Goal: Task Accomplishment & Management: Manage account settings

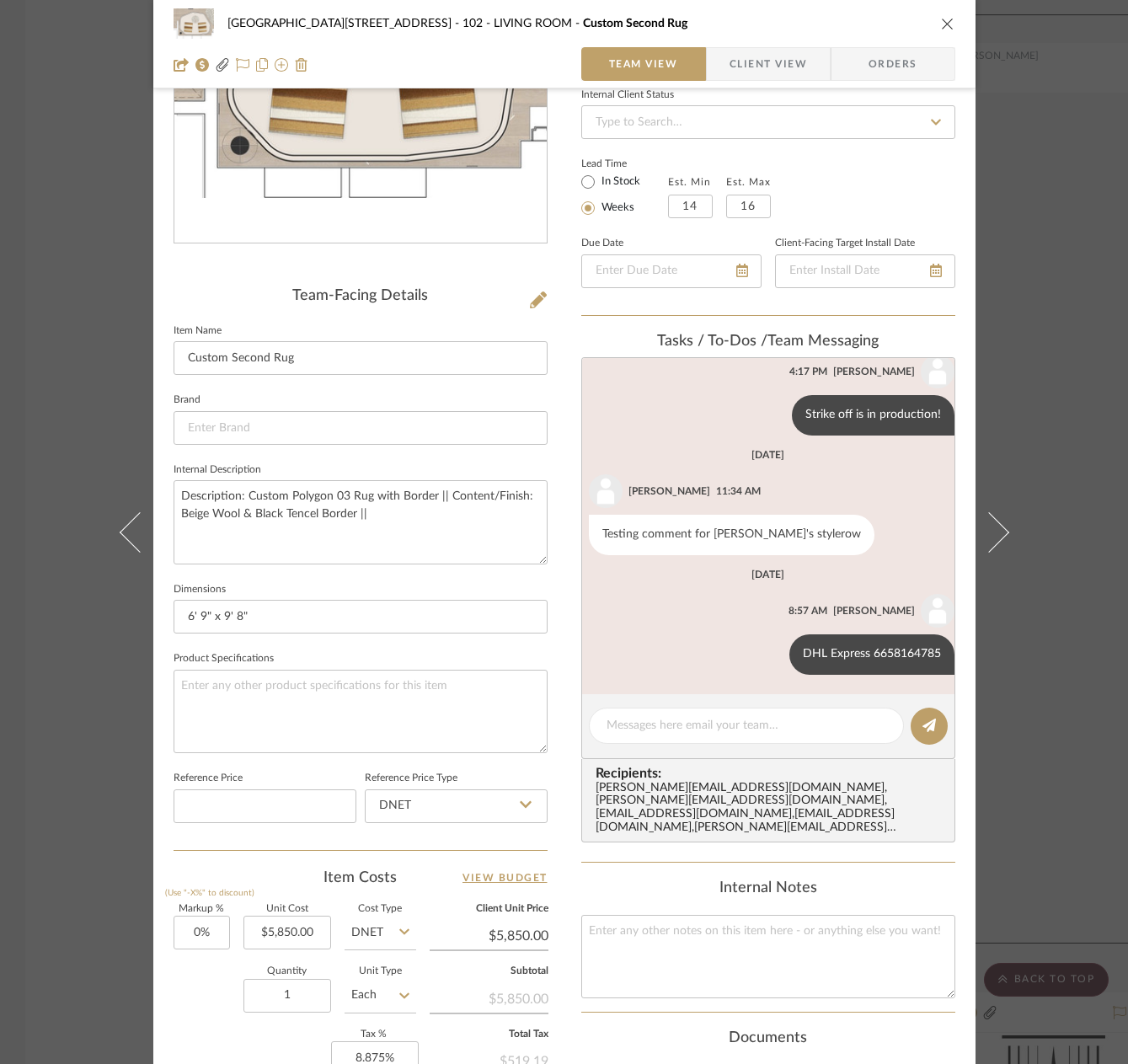
scroll to position [85, 0]
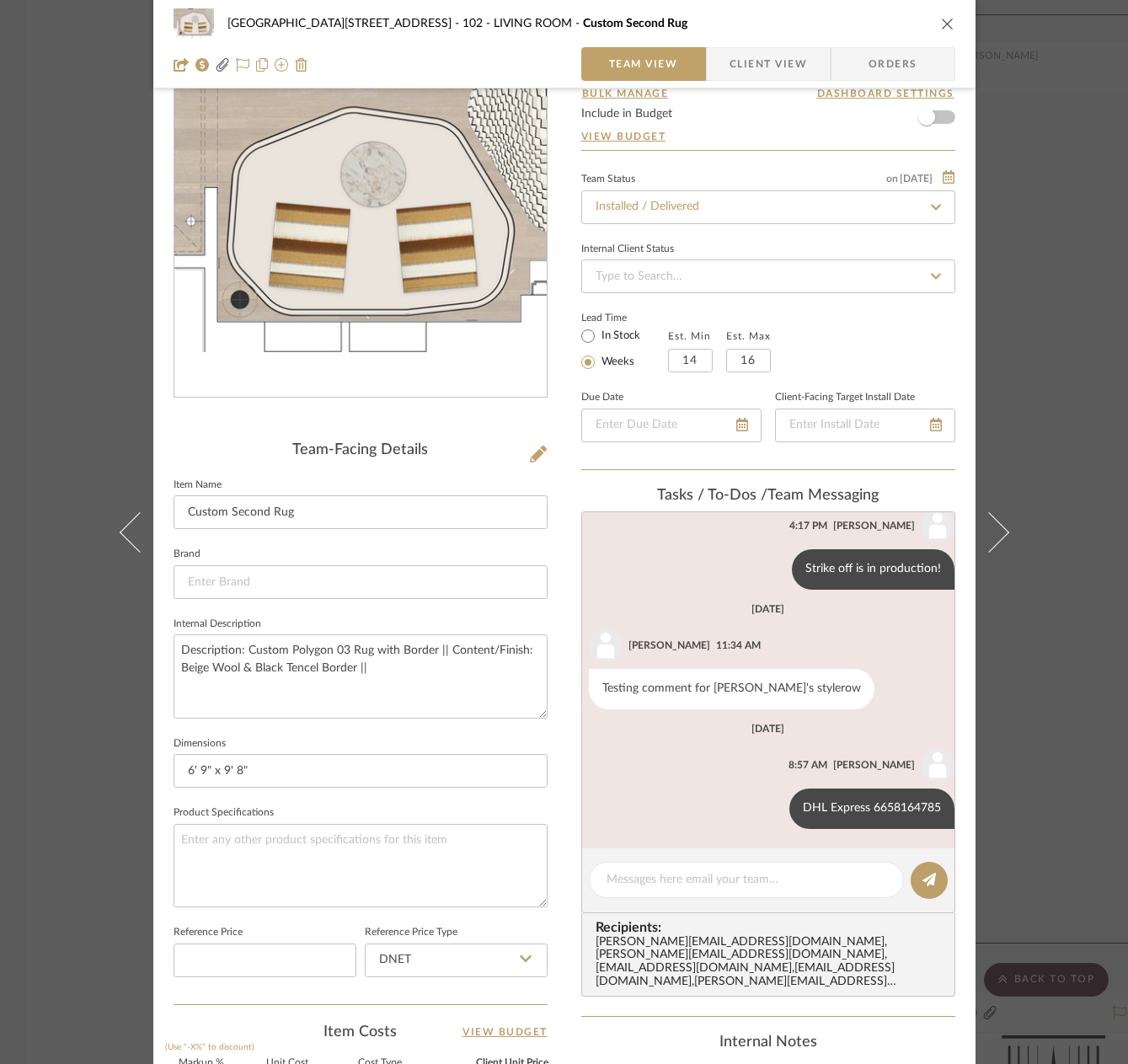
click at [1056, 229] on div "24100 - 1175 Park Avenue - Mall 102 - LIVING ROOM Custom Second Rug Team View C…" at bounding box center [564, 532] width 1128 height 1064
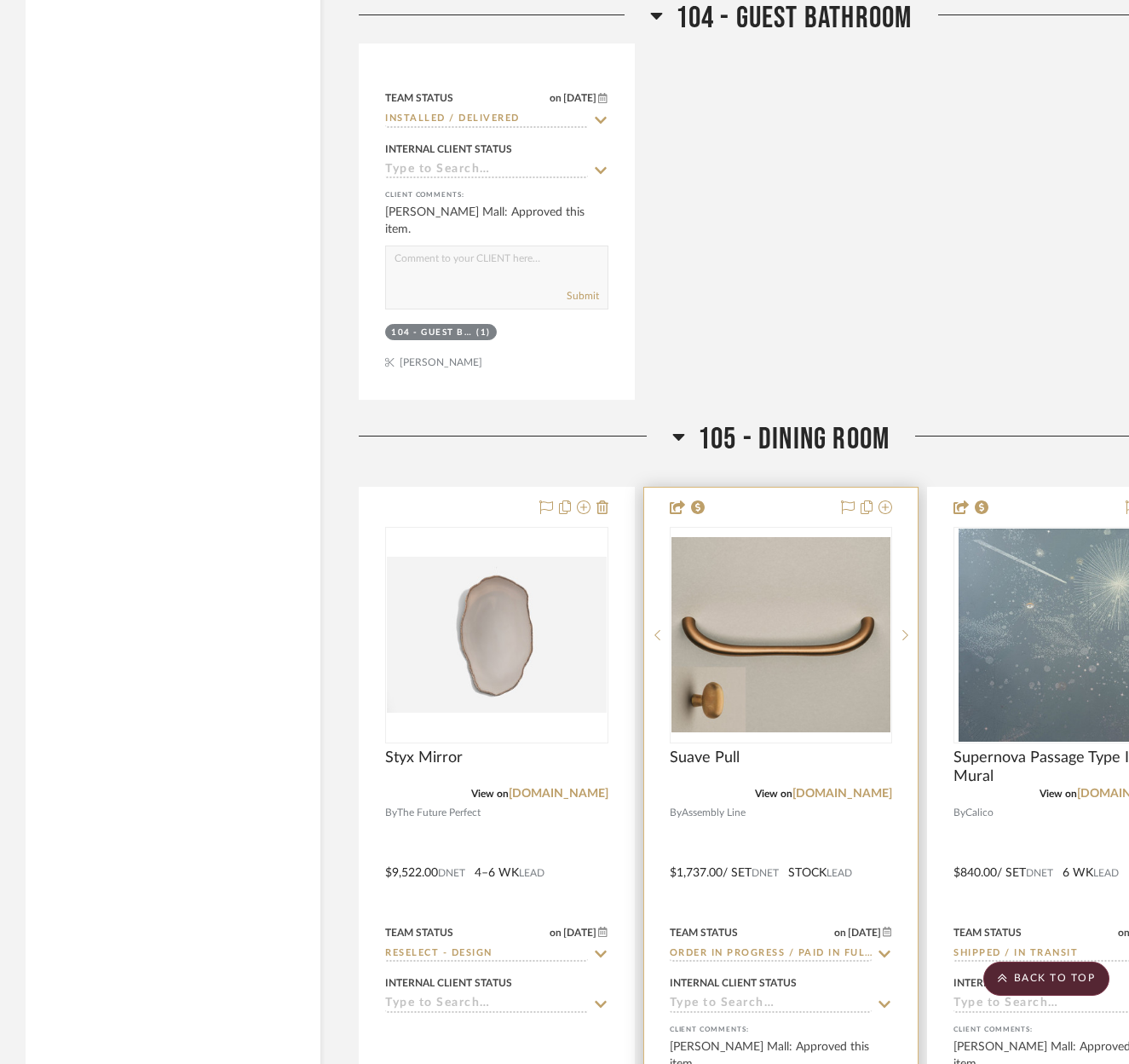
scroll to position [11250, 0]
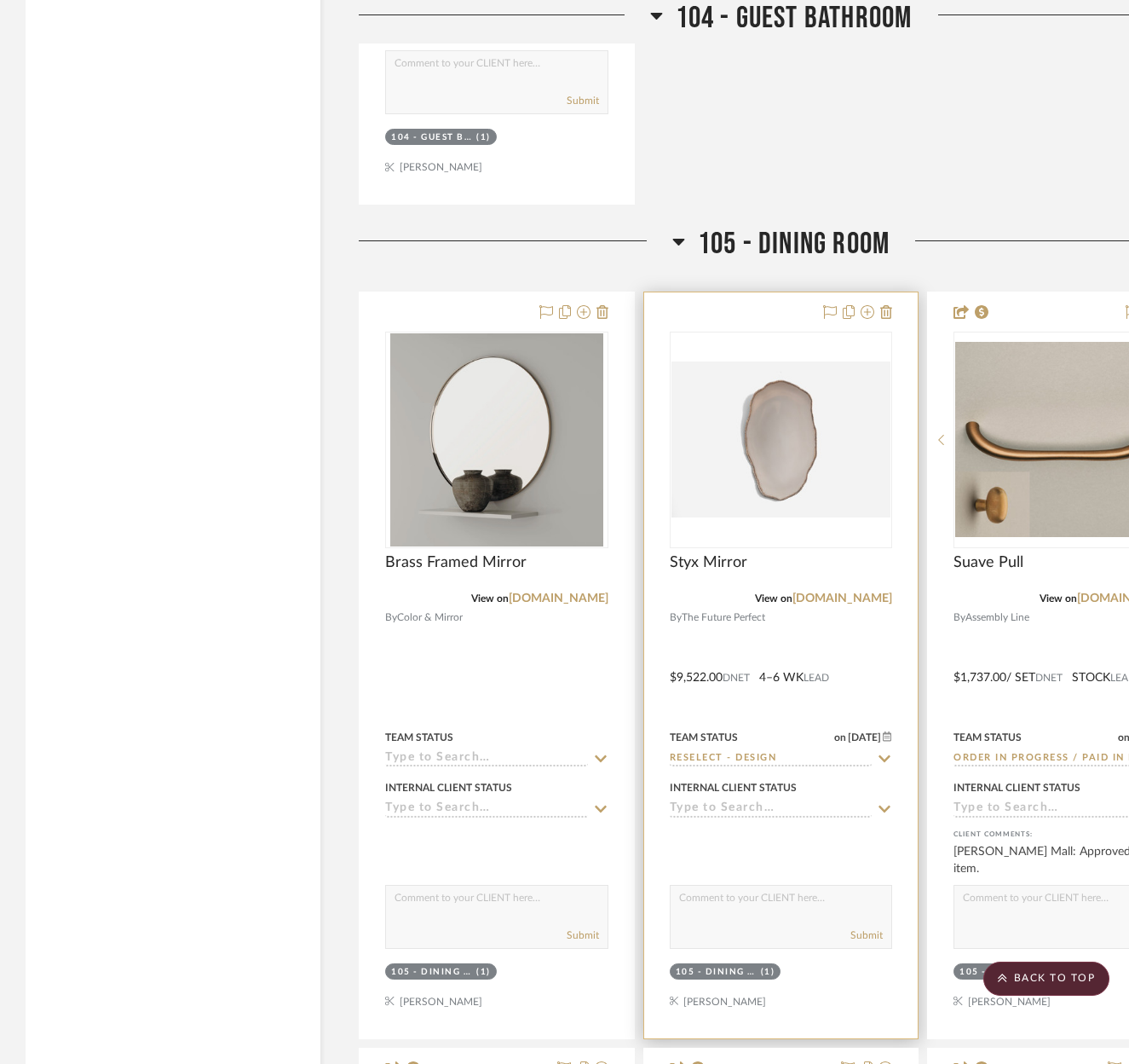
scroll to position [11591, 0]
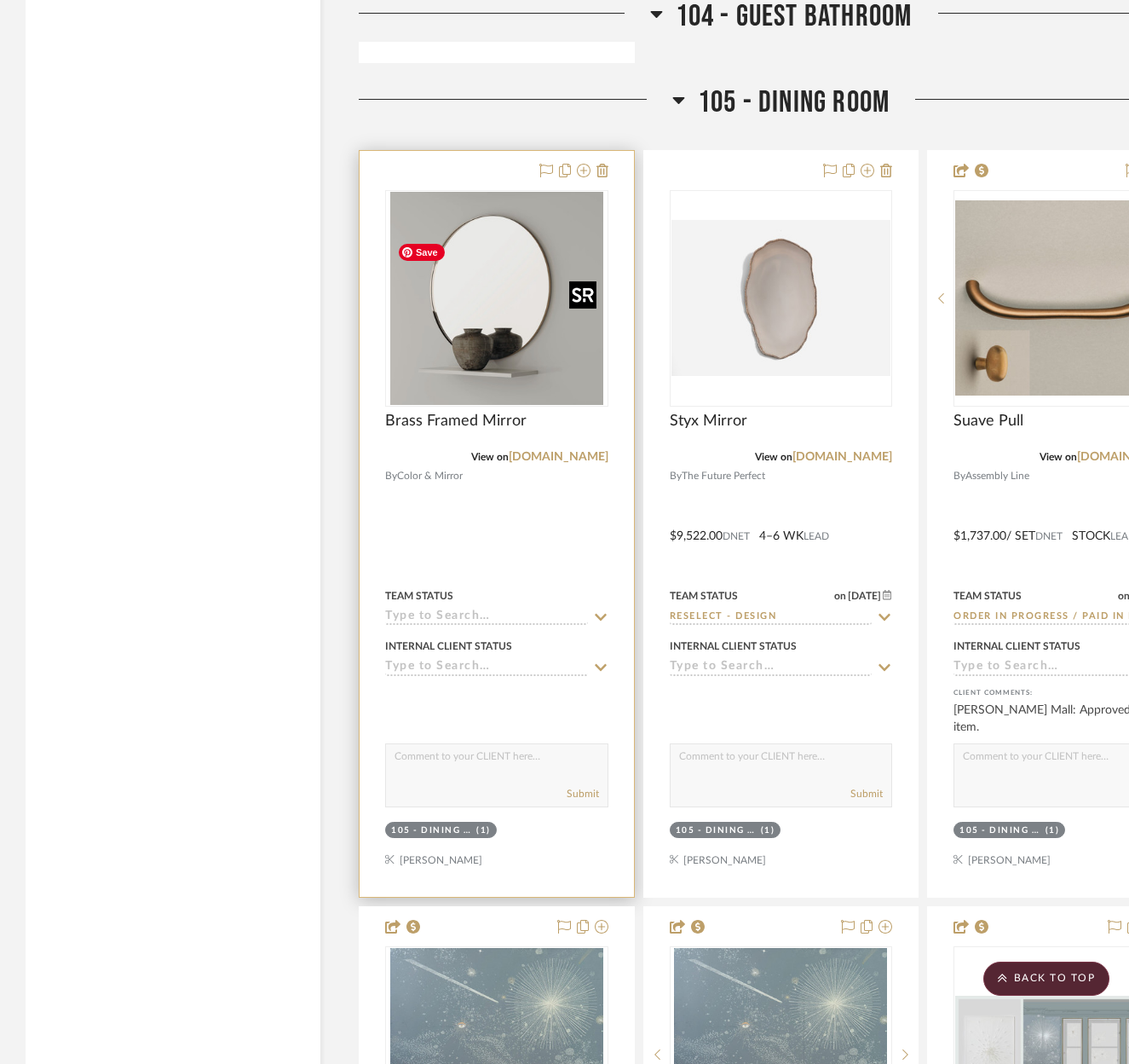
click at [0, 0] on img at bounding box center [0, 0] width 0 height 0
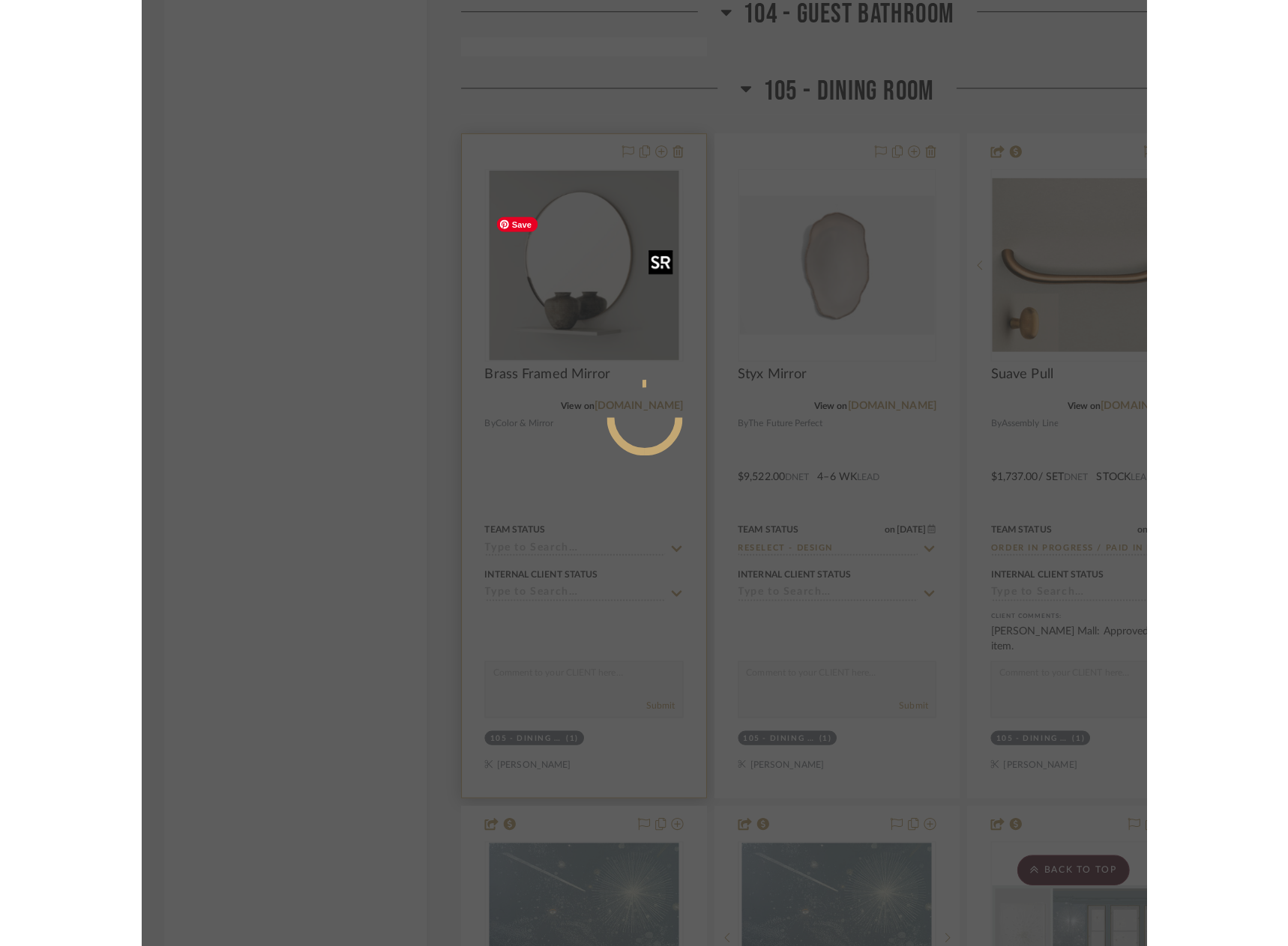
scroll to position [0, 0]
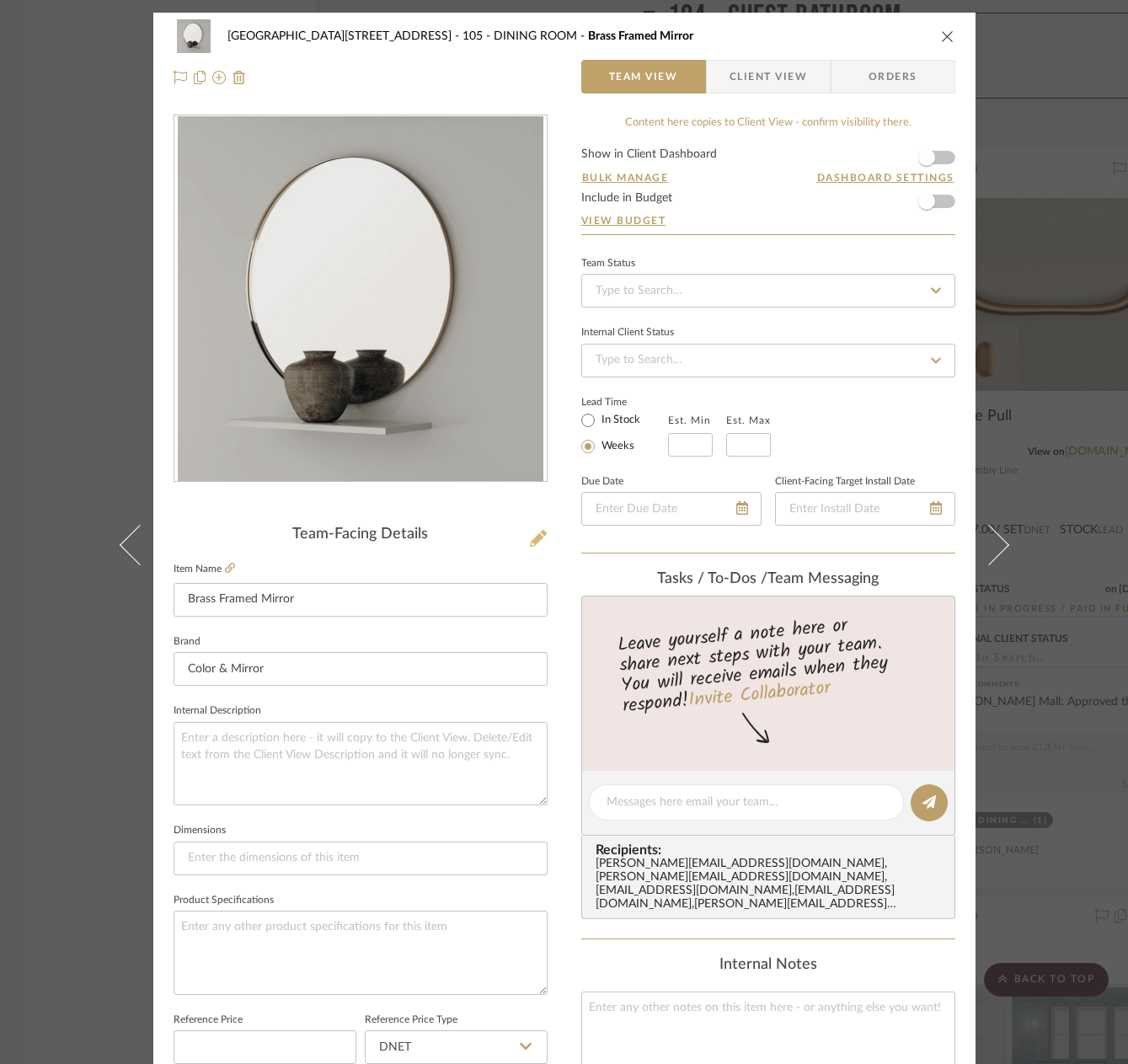
click at [530, 535] on icon at bounding box center [538, 538] width 17 height 17
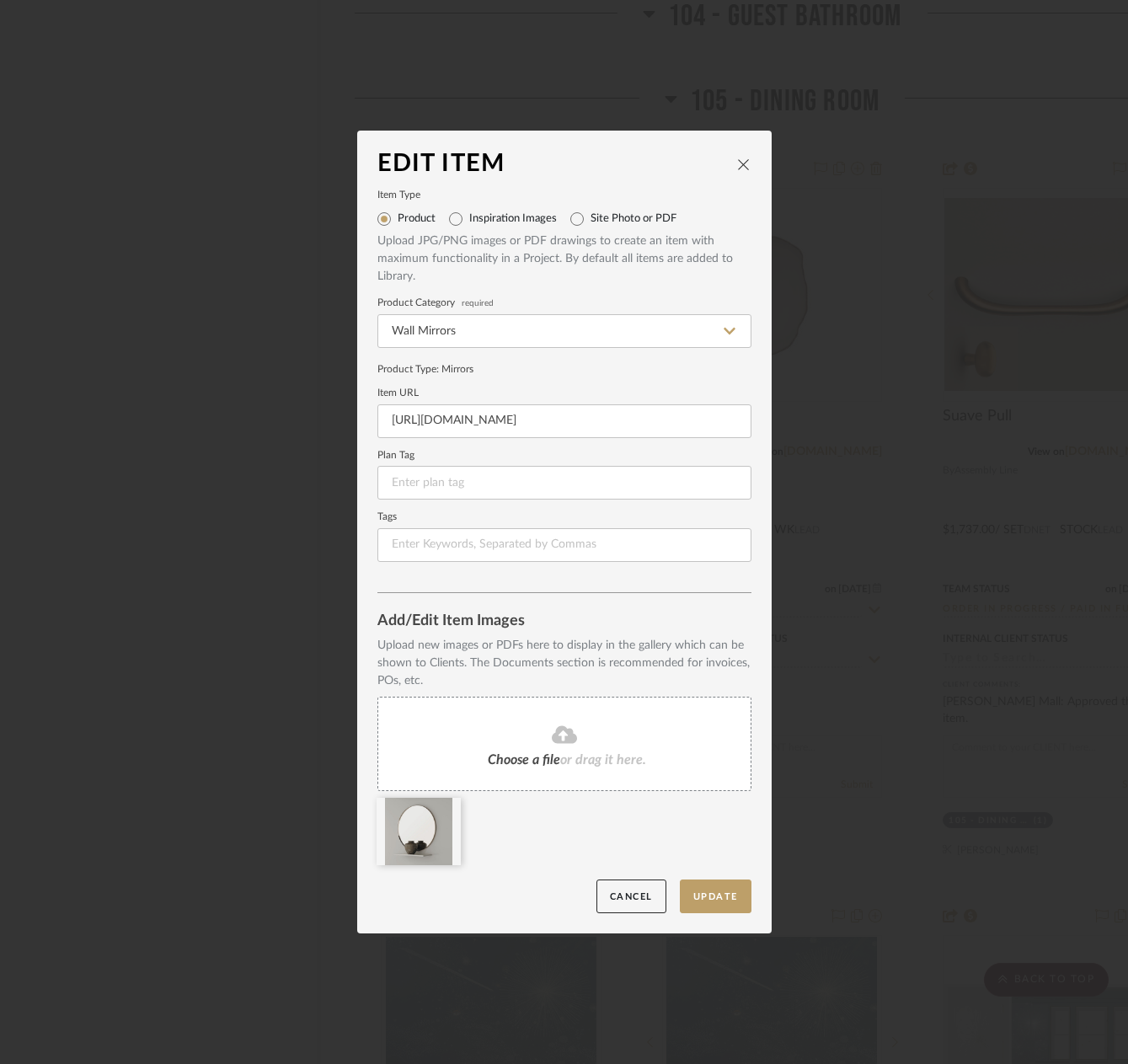
click at [544, 745] on fa-icon at bounding box center [564, 736] width 153 height 22
click at [445, 809] on icon at bounding box center [448, 809] width 12 height 14
click at [732, 901] on button "Update" at bounding box center [716, 898] width 72 height 35
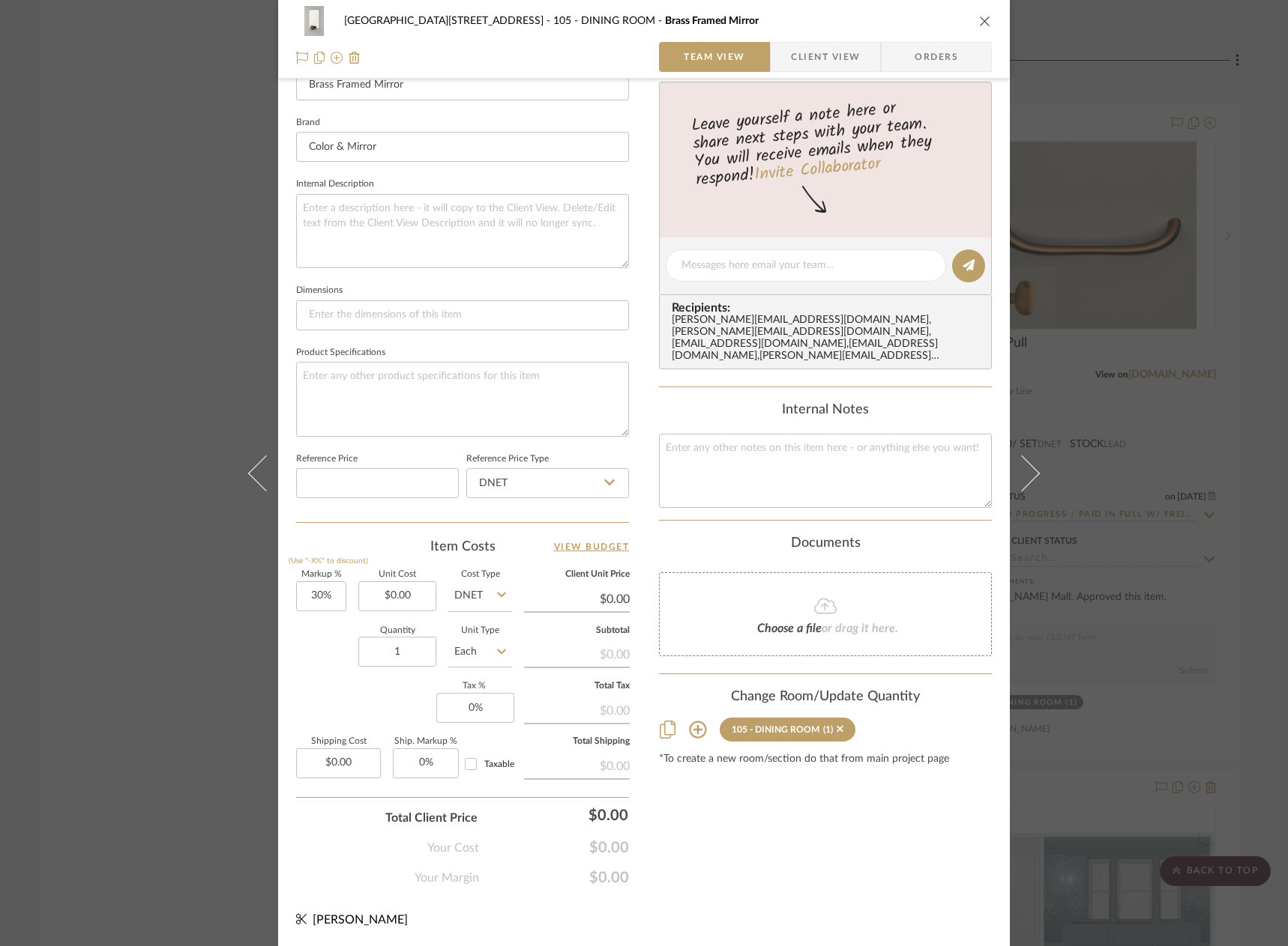
scroll to position [448, 0]
click at [309, 609] on input "30" at bounding box center [320, 596] width 50 height 30
type input "0%"
type input "0.00"
click at [379, 595] on input "0.00" at bounding box center [396, 596] width 78 height 30
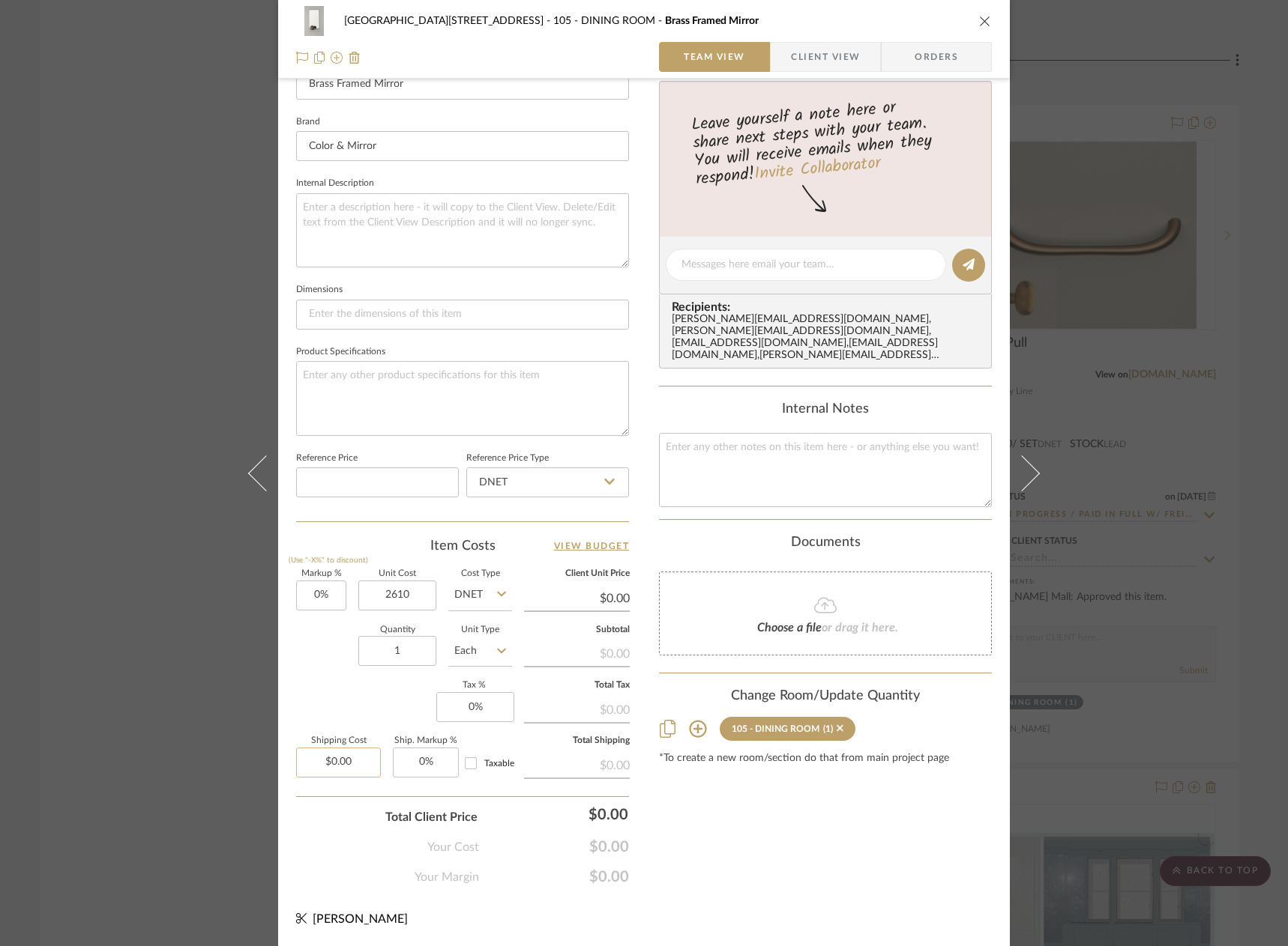
type input "$2,610.00"
type input "0.00"
click at [357, 762] on input "0.00" at bounding box center [338, 762] width 85 height 30
type input "$2,610.00"
type input "350"
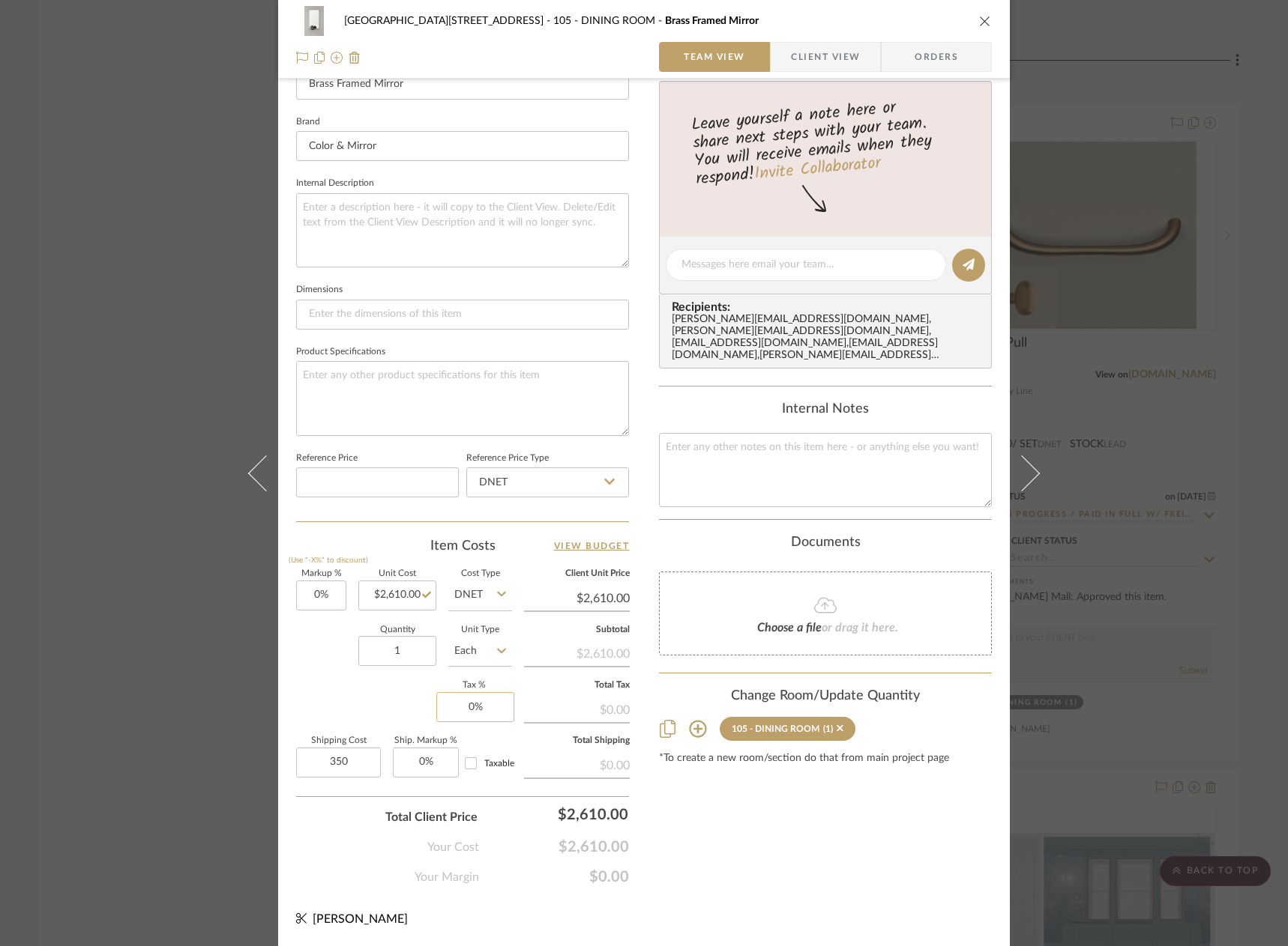
type input "0"
type input "$350.00"
click at [472, 707] on input "0" at bounding box center [475, 707] width 78 height 30
type input "8.875%"
click at [385, 709] on div "Markup % (Use "-X%" to discount) 0% Unit Cost $2,610.00 Cost Type DNET Client U…" at bounding box center [462, 680] width 333 height 219
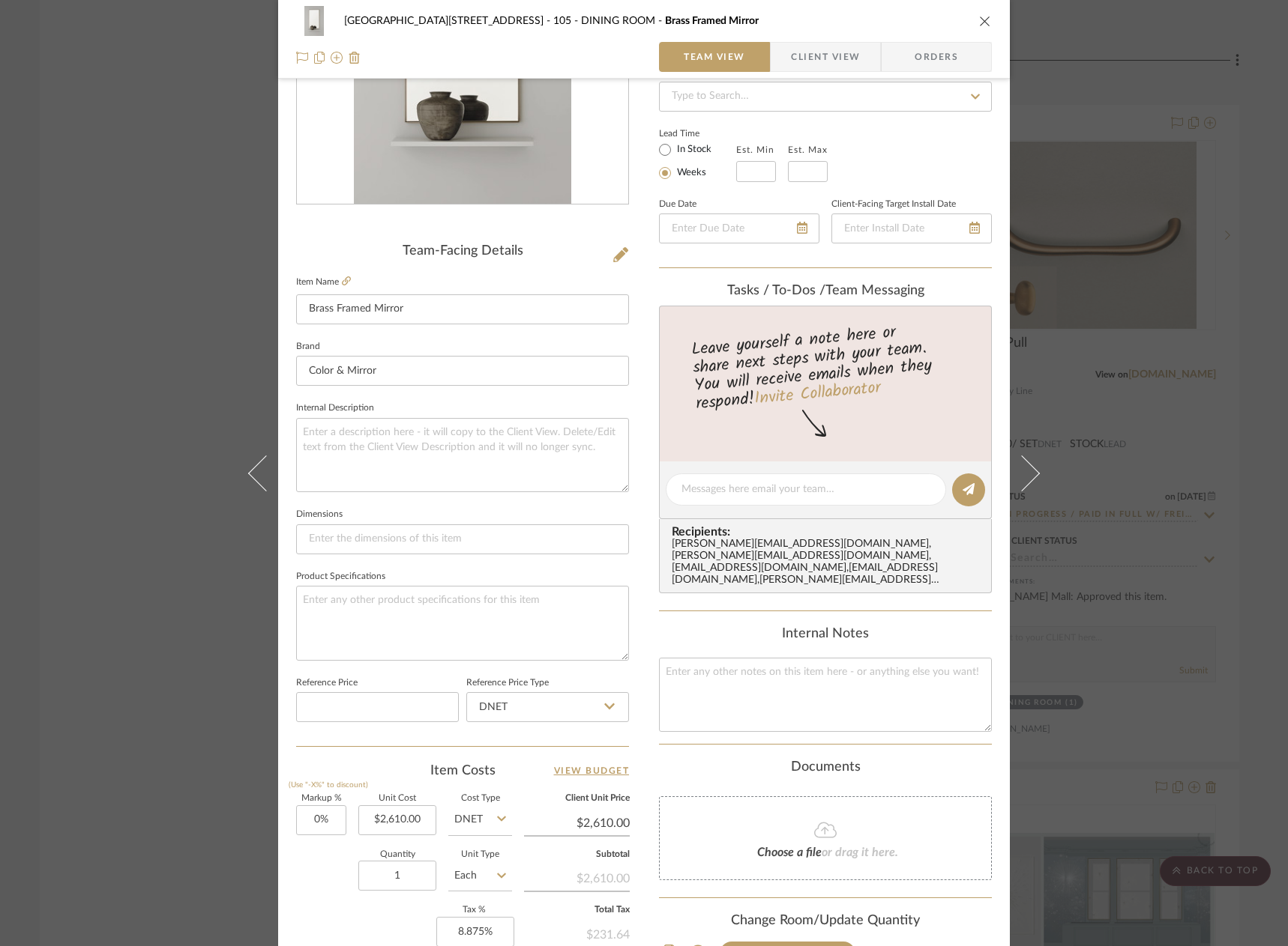
scroll to position [374, 0]
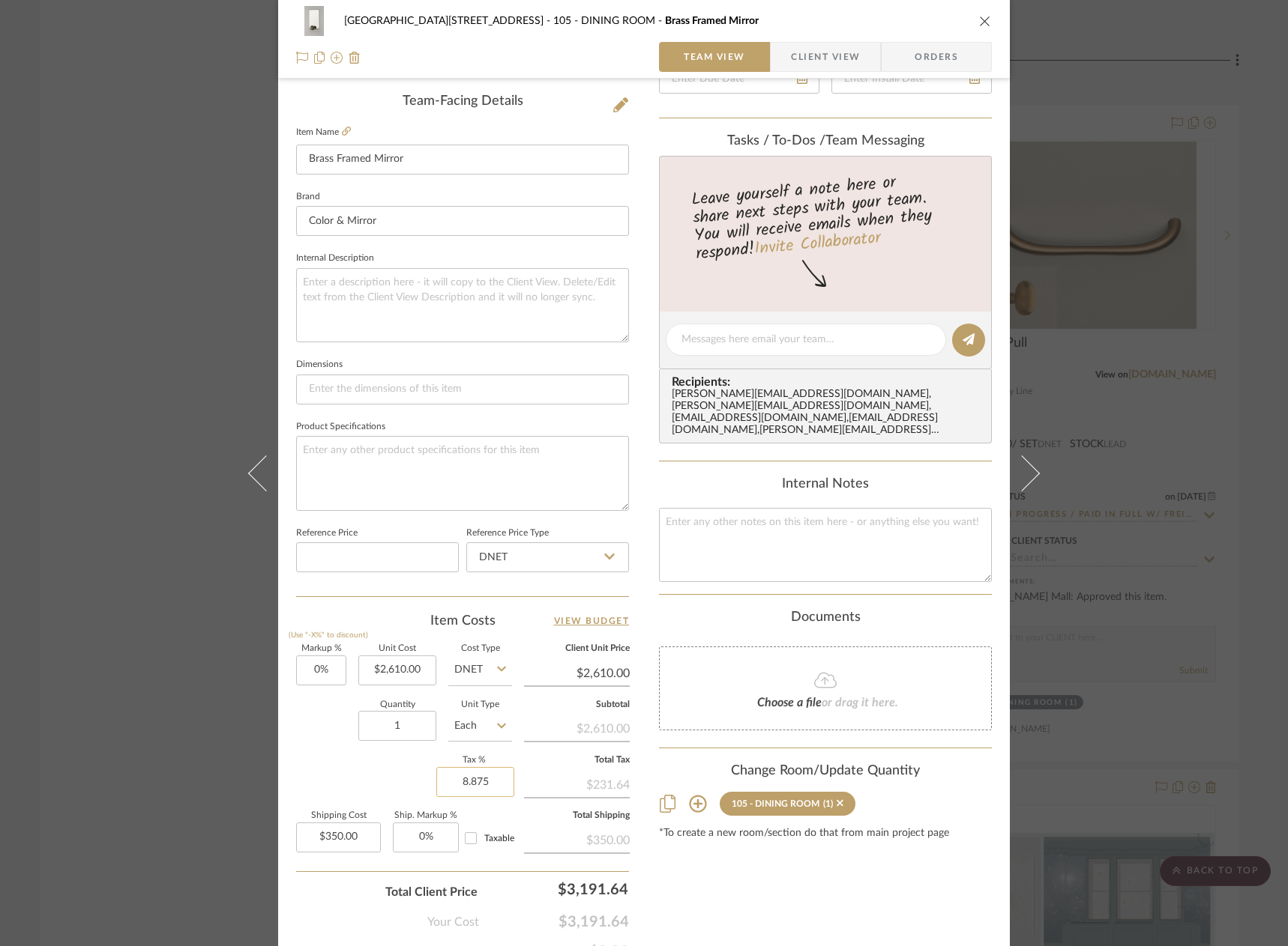
click at [468, 792] on input "8.875" at bounding box center [475, 782] width 78 height 30
type input "0%"
click at [373, 772] on div "Markup % (Use "-X%" to discount) 0% Unit Cost $2,610.00 Cost Type DNET Client U…" at bounding box center [462, 755] width 333 height 219
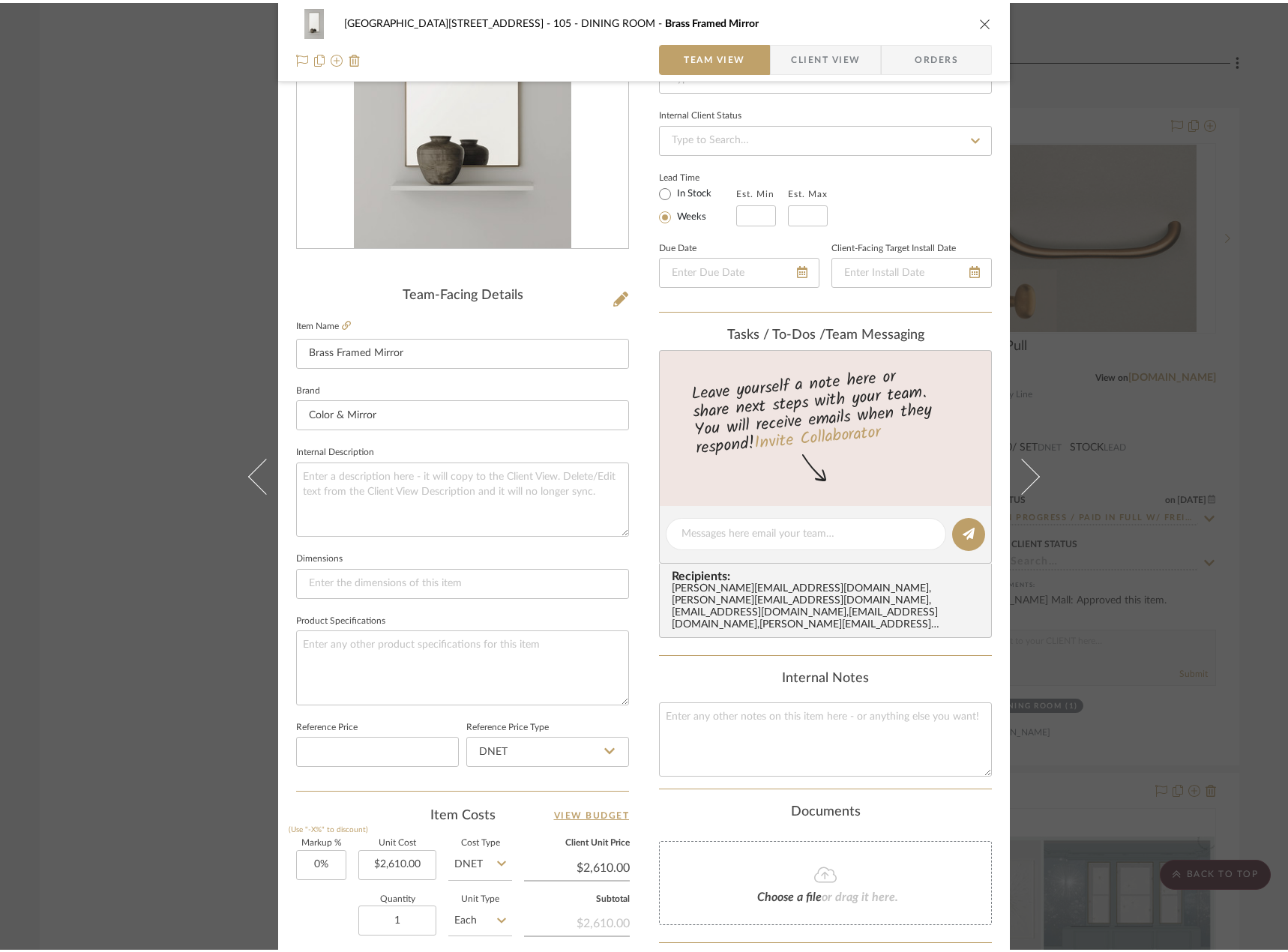
scroll to position [74, 0]
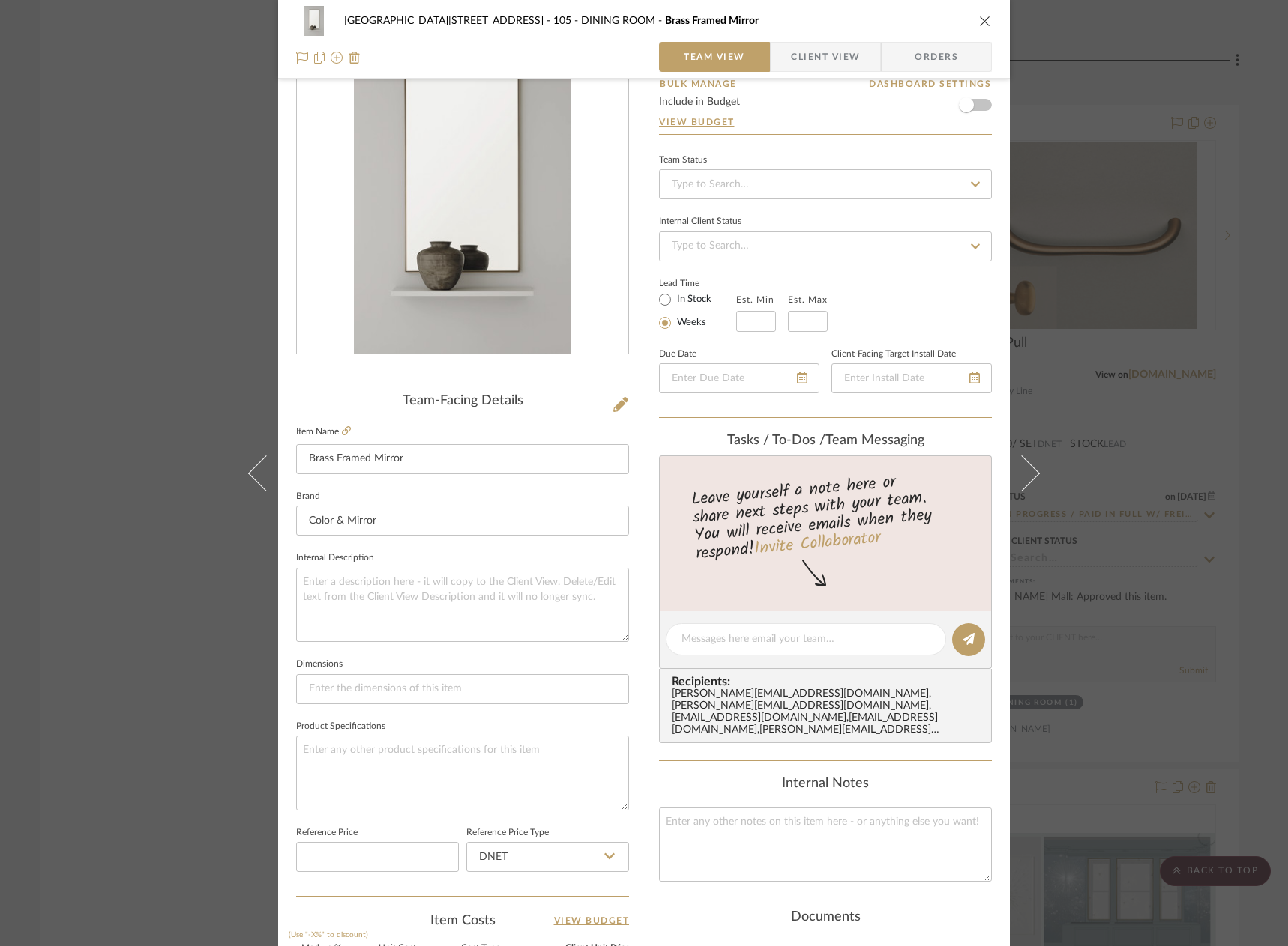
drag, startPoint x: 839, startPoint y: 53, endPoint x: 821, endPoint y: 100, distance: 50.3
click at [837, 54] on span "Client View" at bounding box center [825, 56] width 69 height 30
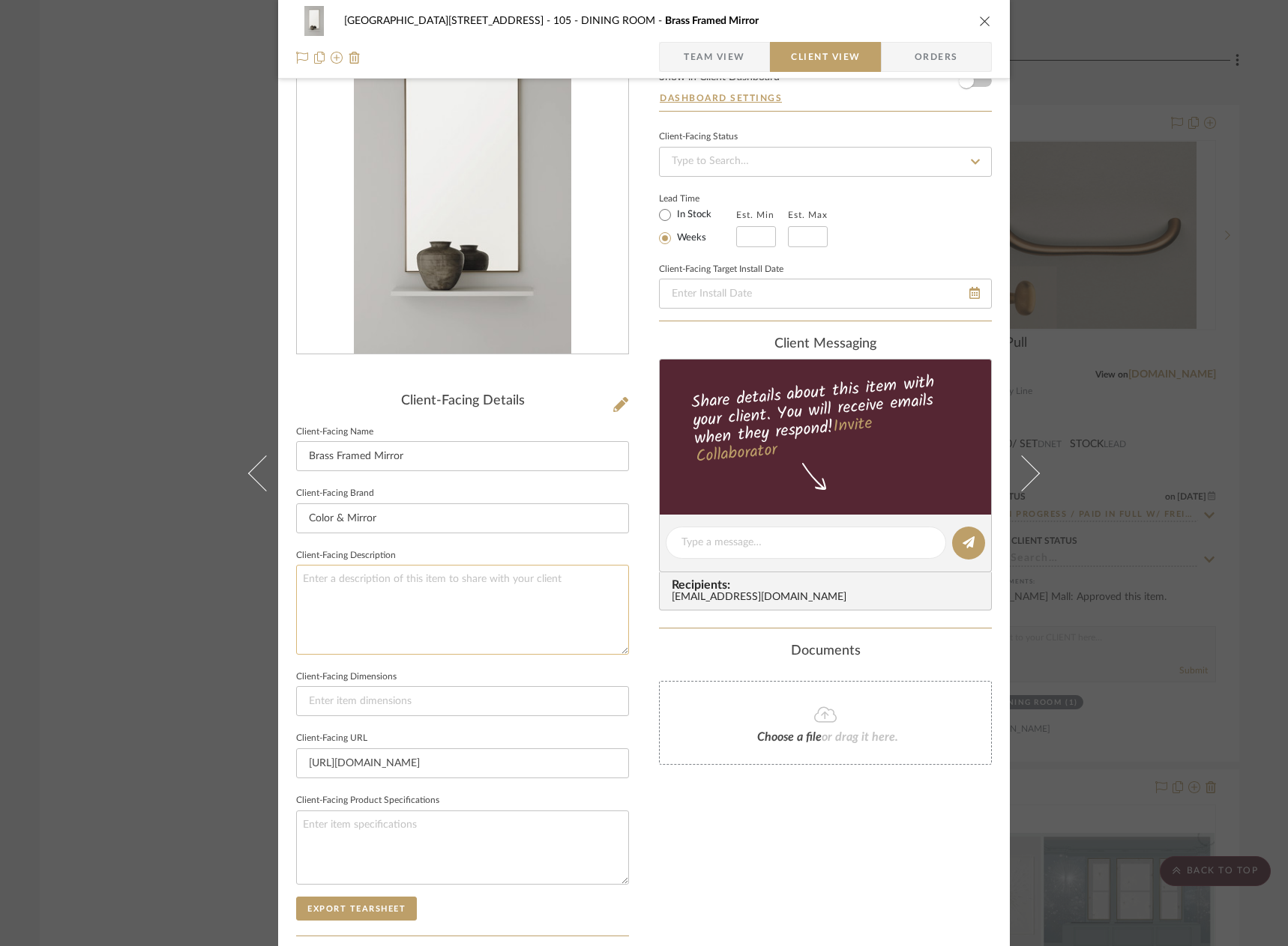
click at [428, 578] on textarea at bounding box center [462, 609] width 333 height 89
type textarea "d"
click at [330, 575] on textarea "Desription: Golden Framed Mirror" at bounding box center [462, 609] width 333 height 89
type textarea "Desription: Golden Framed Mirror"
click at [315, 454] on input "Brass Framed Mirror" at bounding box center [462, 456] width 333 height 30
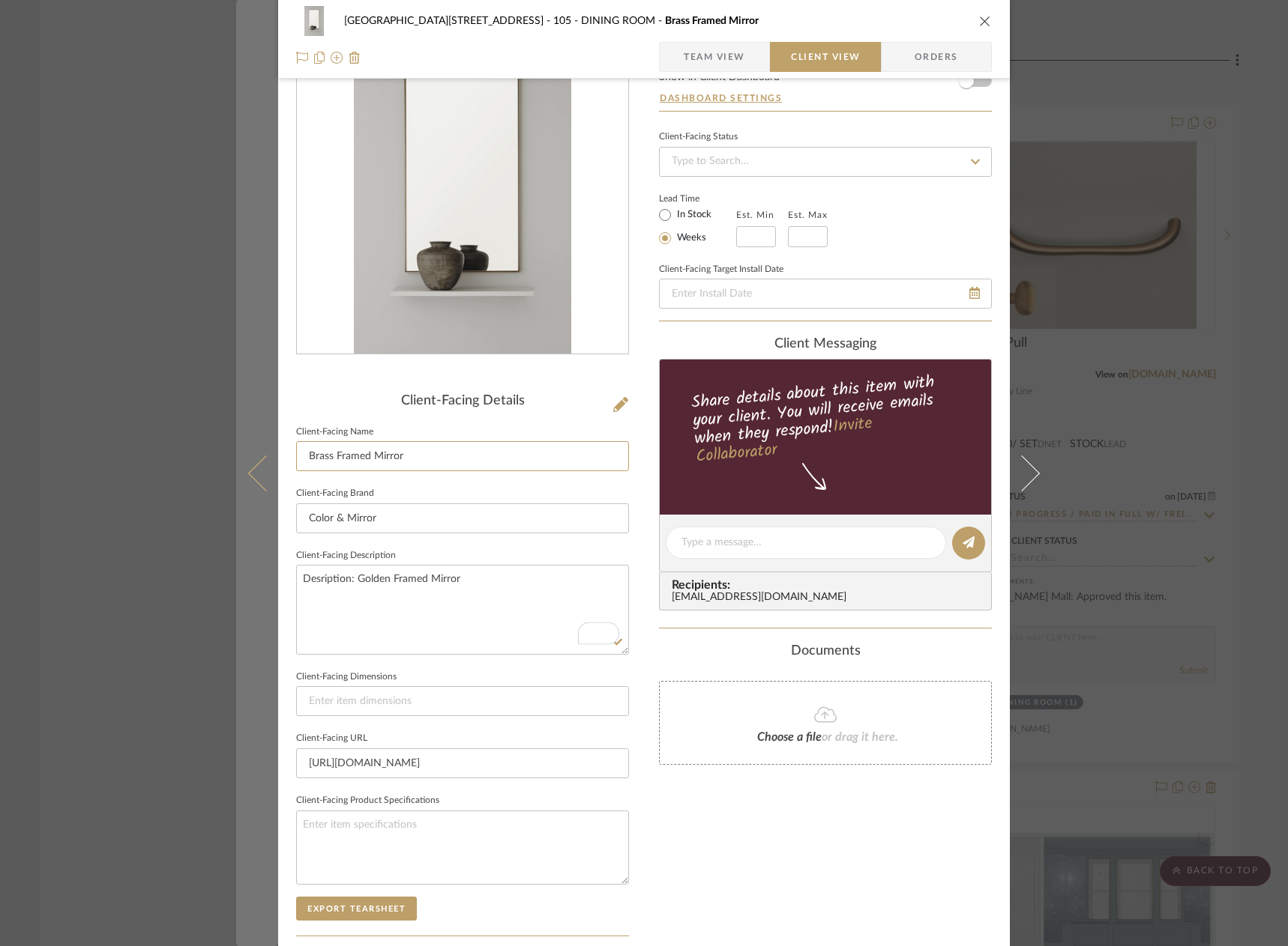
drag, startPoint x: 326, startPoint y: 457, endPoint x: 271, endPoint y: 453, distance: 55.1
click at [278, 453] on div "24100 - [STREET_ADDRESS] - Mall 105 - DINING ROOM Brass Framed Mirror Team View…" at bounding box center [643, 548] width 731 height 1223
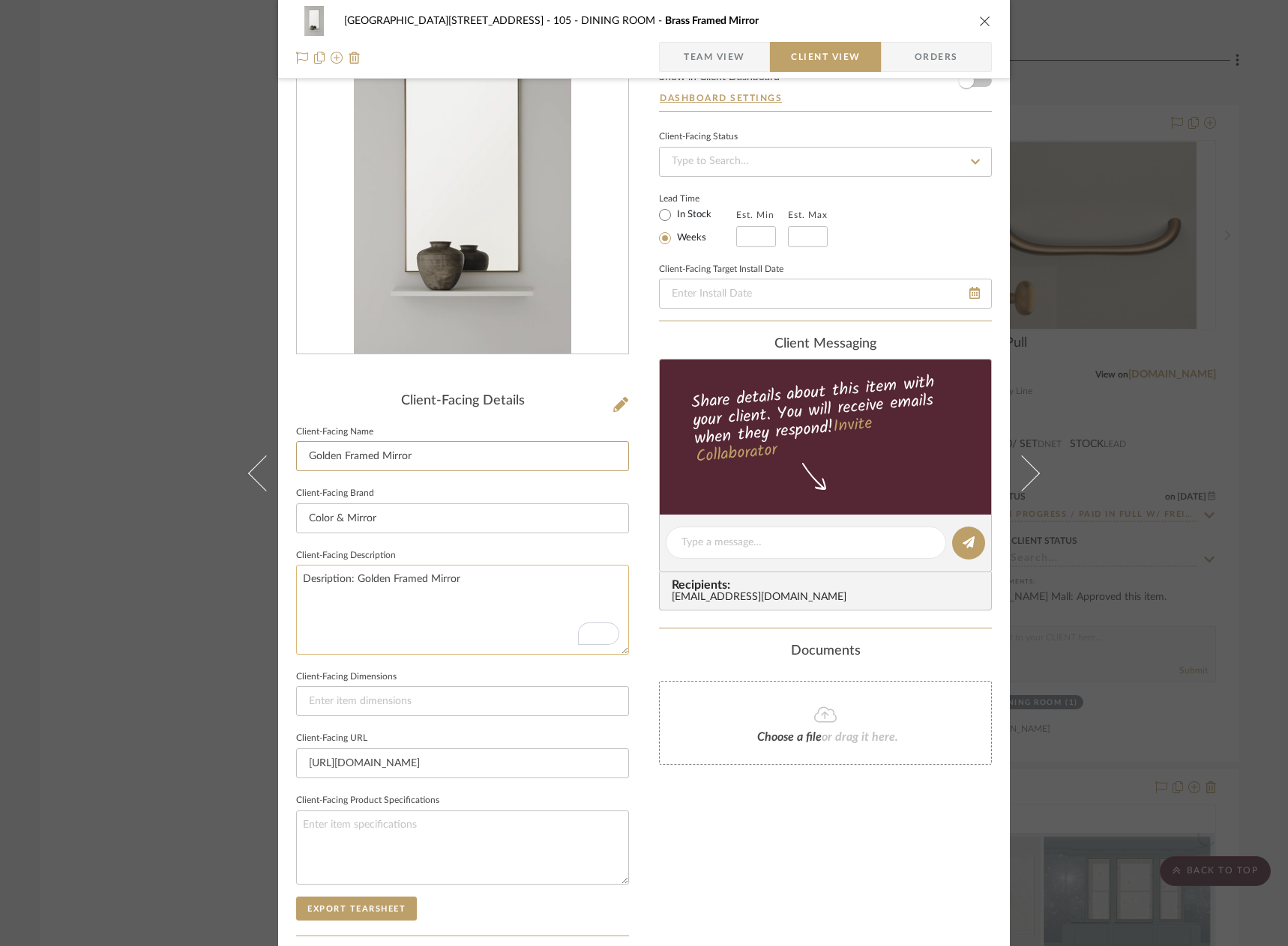
type input "Golden Framed Mirror"
click at [479, 572] on textarea "Desription: Golden Framed Mirror" at bounding box center [462, 609] width 333 height 89
type textarea "Desription: Golden Framed Mirror || Content/ Finish:"
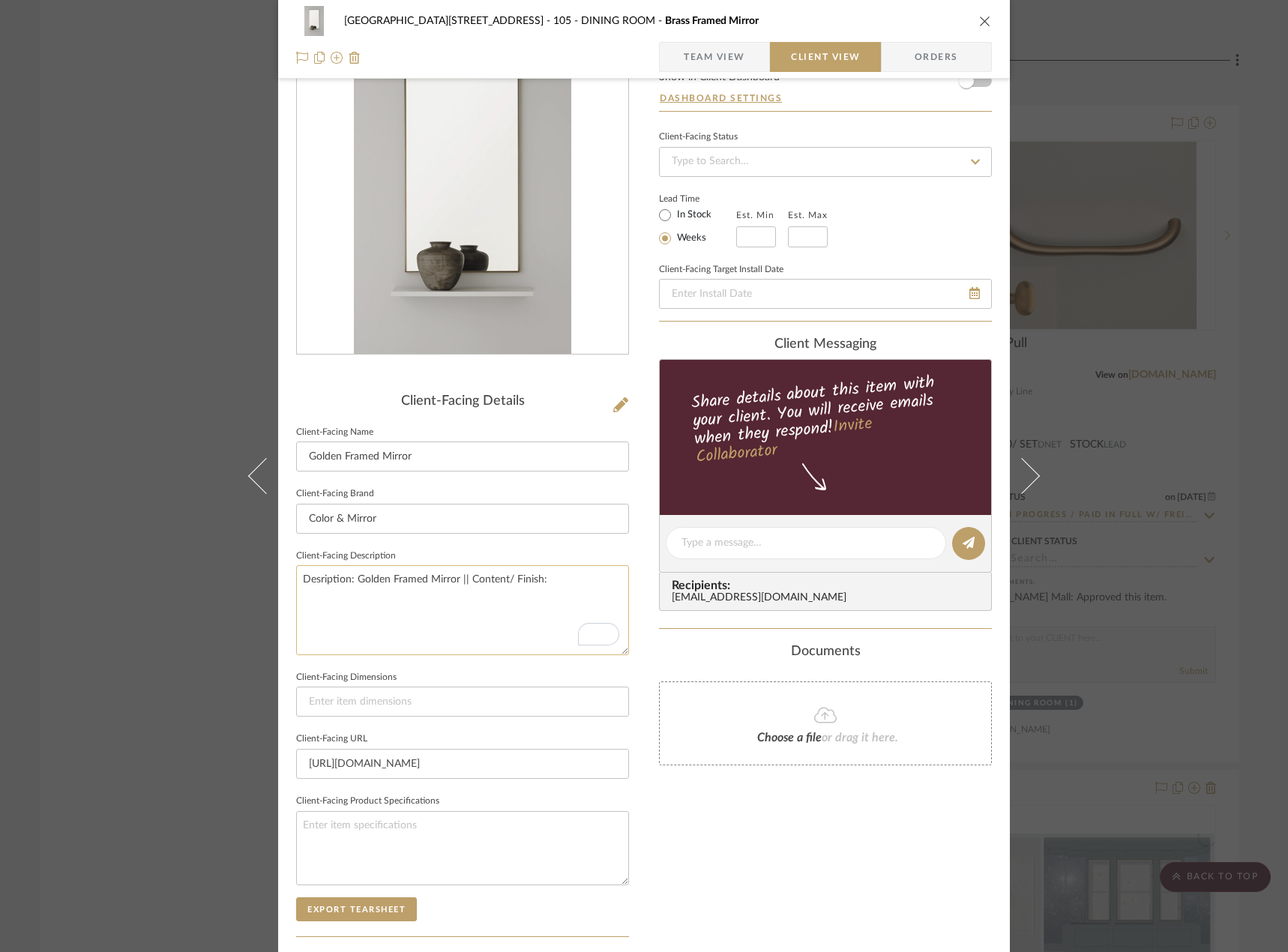
click at [329, 581] on textarea "Desription: Golden Framed Mirror || Content/ Finish:" at bounding box center [462, 610] width 333 height 89
click at [316, 583] on textarea "Desription: Golden Framed Mirror || Content/ Finish:" at bounding box center [462, 610] width 333 height 89
click at [570, 583] on textarea "Description: Golden Framed Mirror || Content/ Finish:" at bounding box center [462, 610] width 333 height 89
paste textarea "Brass Frame, Clear Mirror"
type textarea "Description: Golden Framed Mirror || Content/ Finish: Brass Frame, Clear Mirror…"
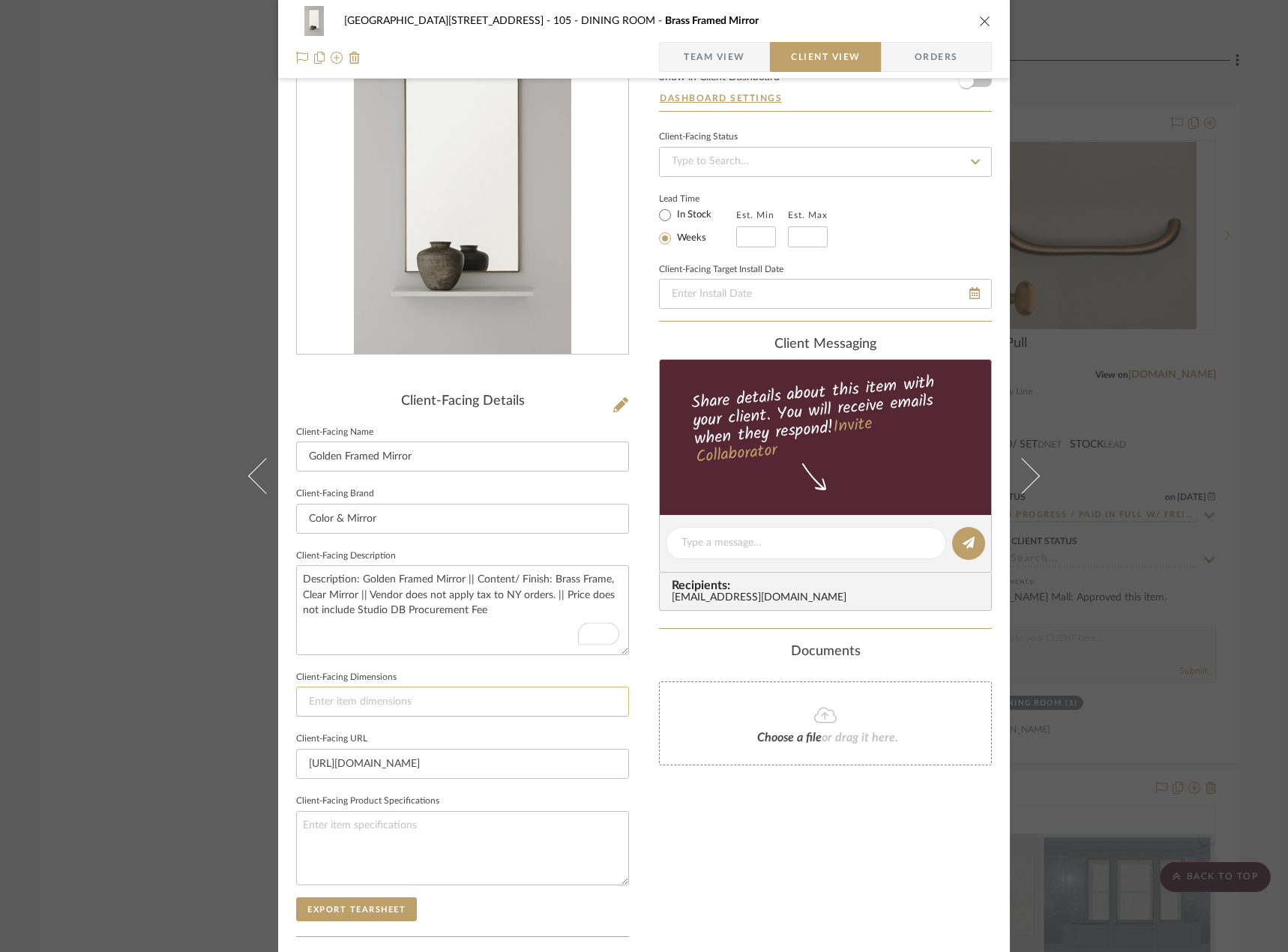
click at [470, 692] on input at bounding box center [462, 701] width 333 height 30
drag, startPoint x: 391, startPoint y: 703, endPoint x: 398, endPoint y: 699, distance: 8.1
click at [394, 704] on input at bounding box center [462, 701] width 333 height 30
type input "48" W x 52" H"
click at [583, 403] on div "Client-Facing Details" at bounding box center [462, 402] width 333 height 16
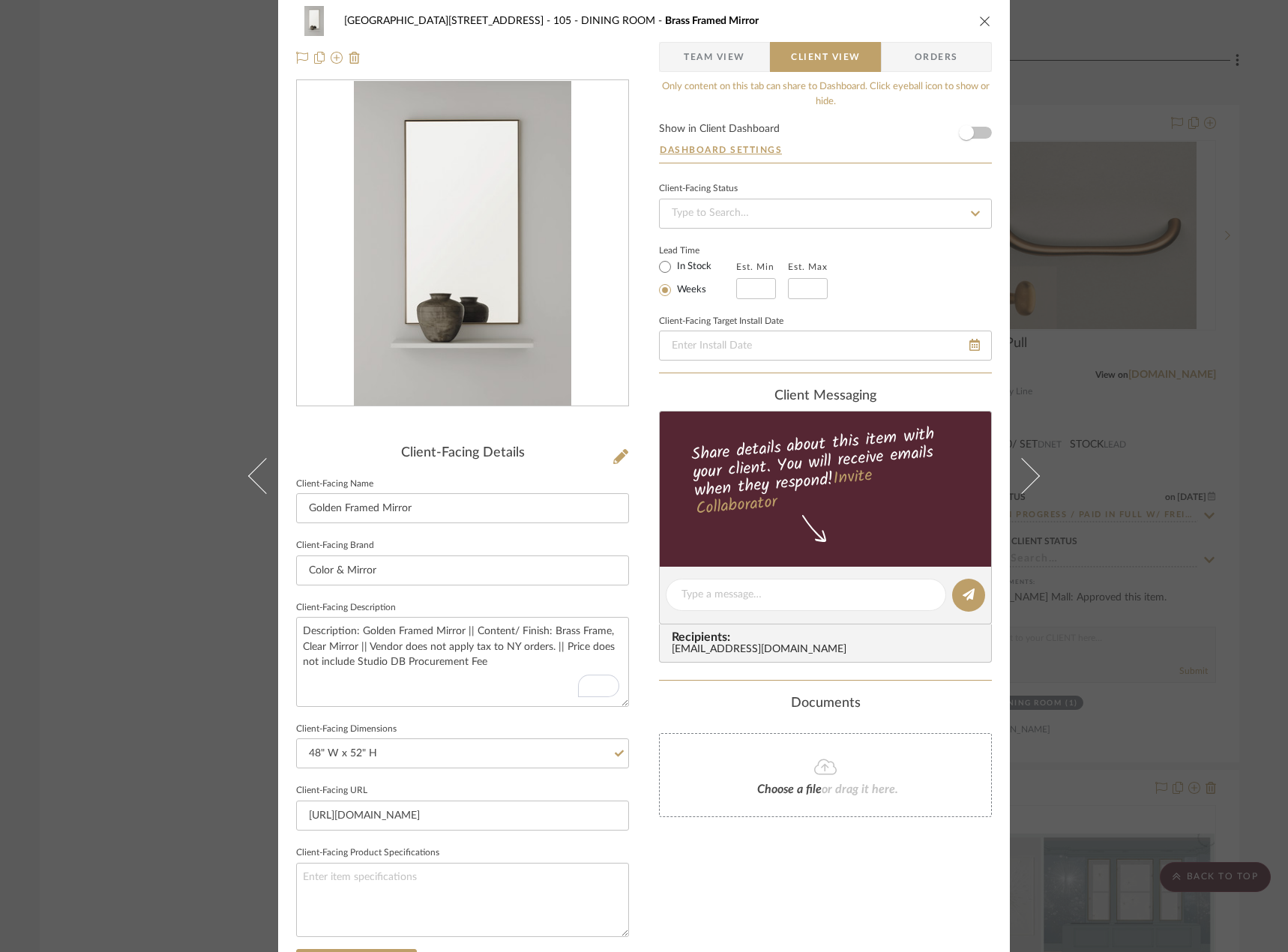
scroll to position [0, 0]
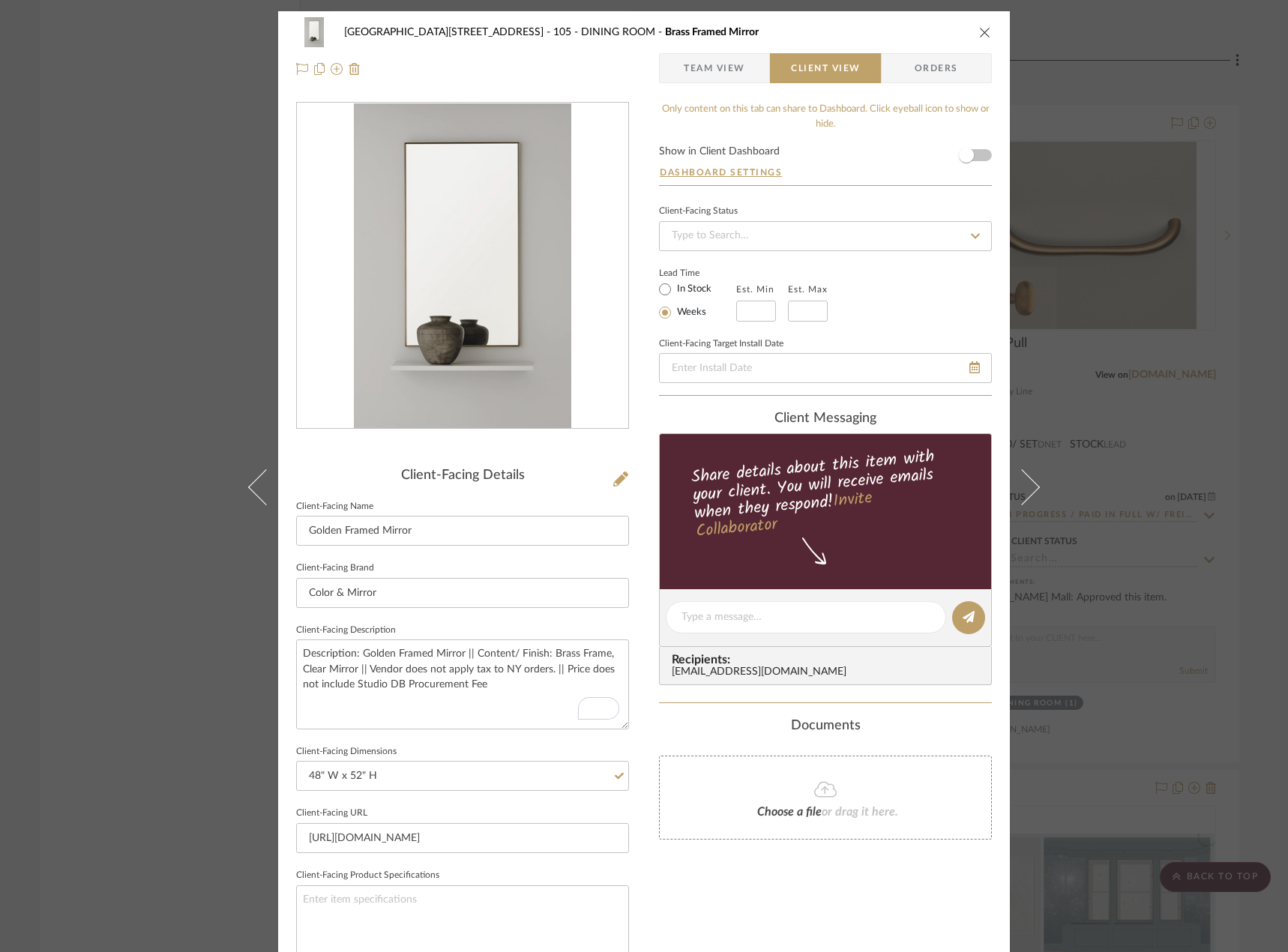
click at [700, 75] on span "Team View" at bounding box center [713, 68] width 61 height 30
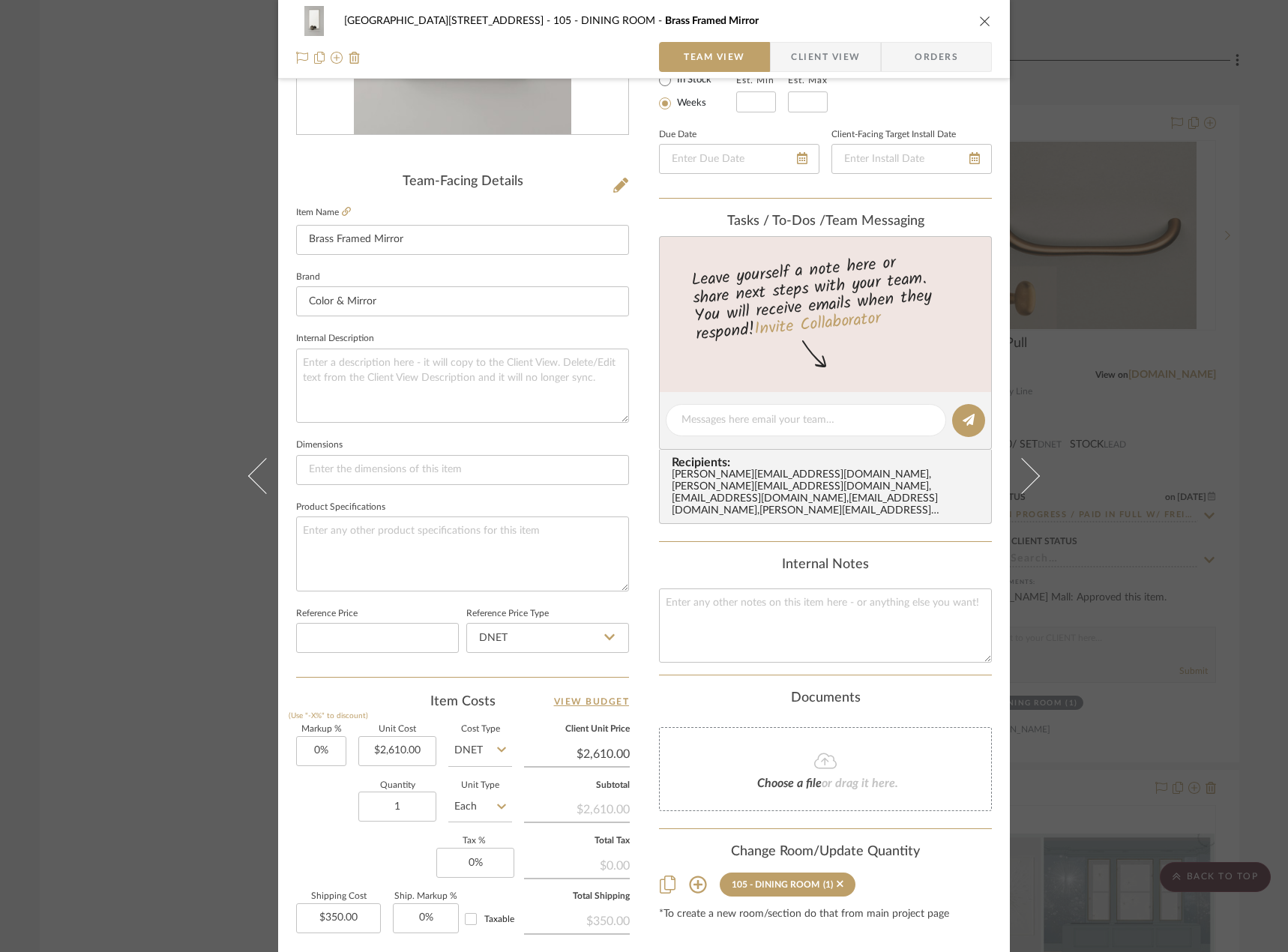
scroll to position [369, 0]
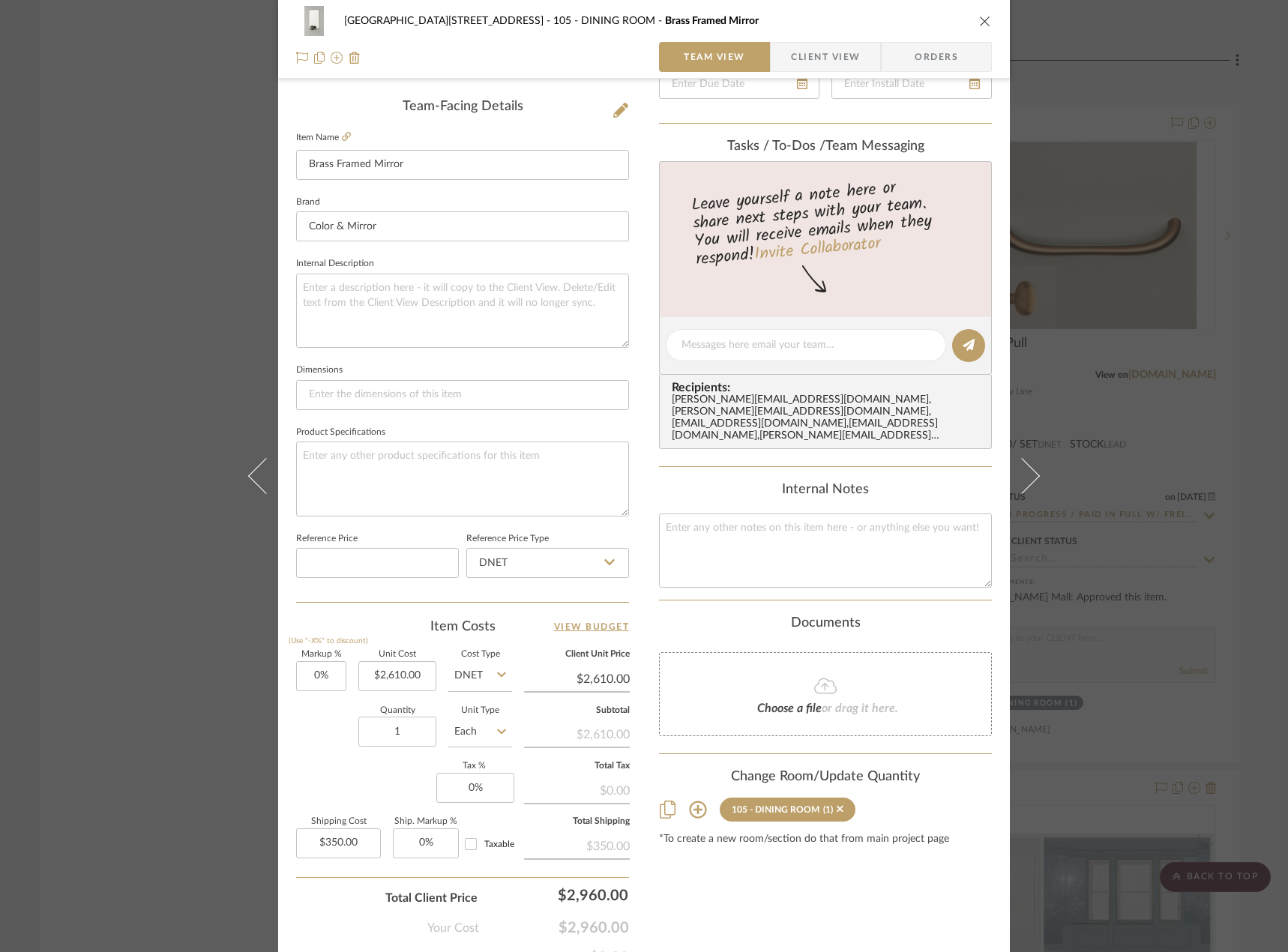
click at [822, 677] on icon at bounding box center [825, 686] width 23 height 18
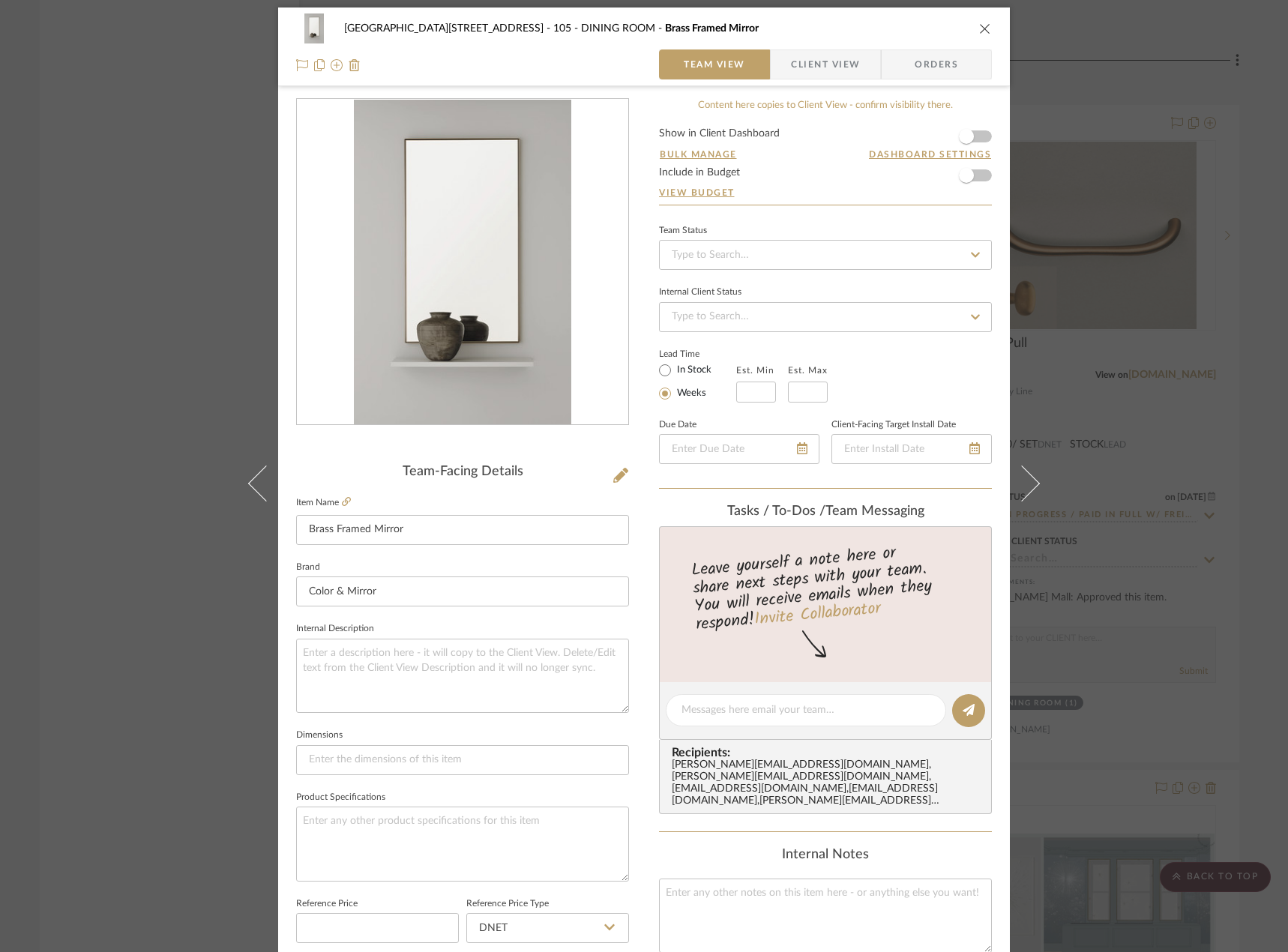
scroll to position [0, 0]
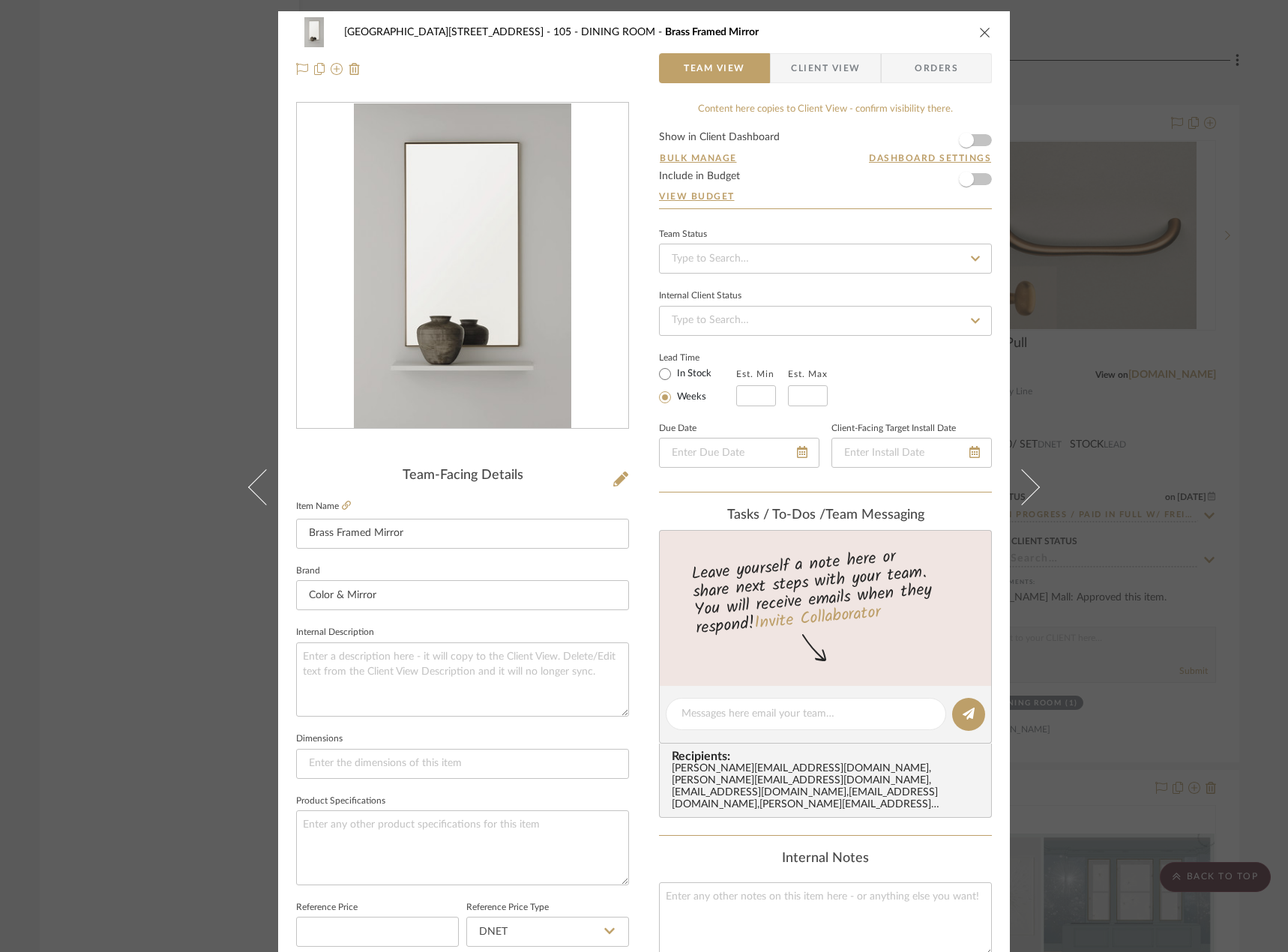
click at [792, 70] on span "Client View" at bounding box center [825, 68] width 69 height 30
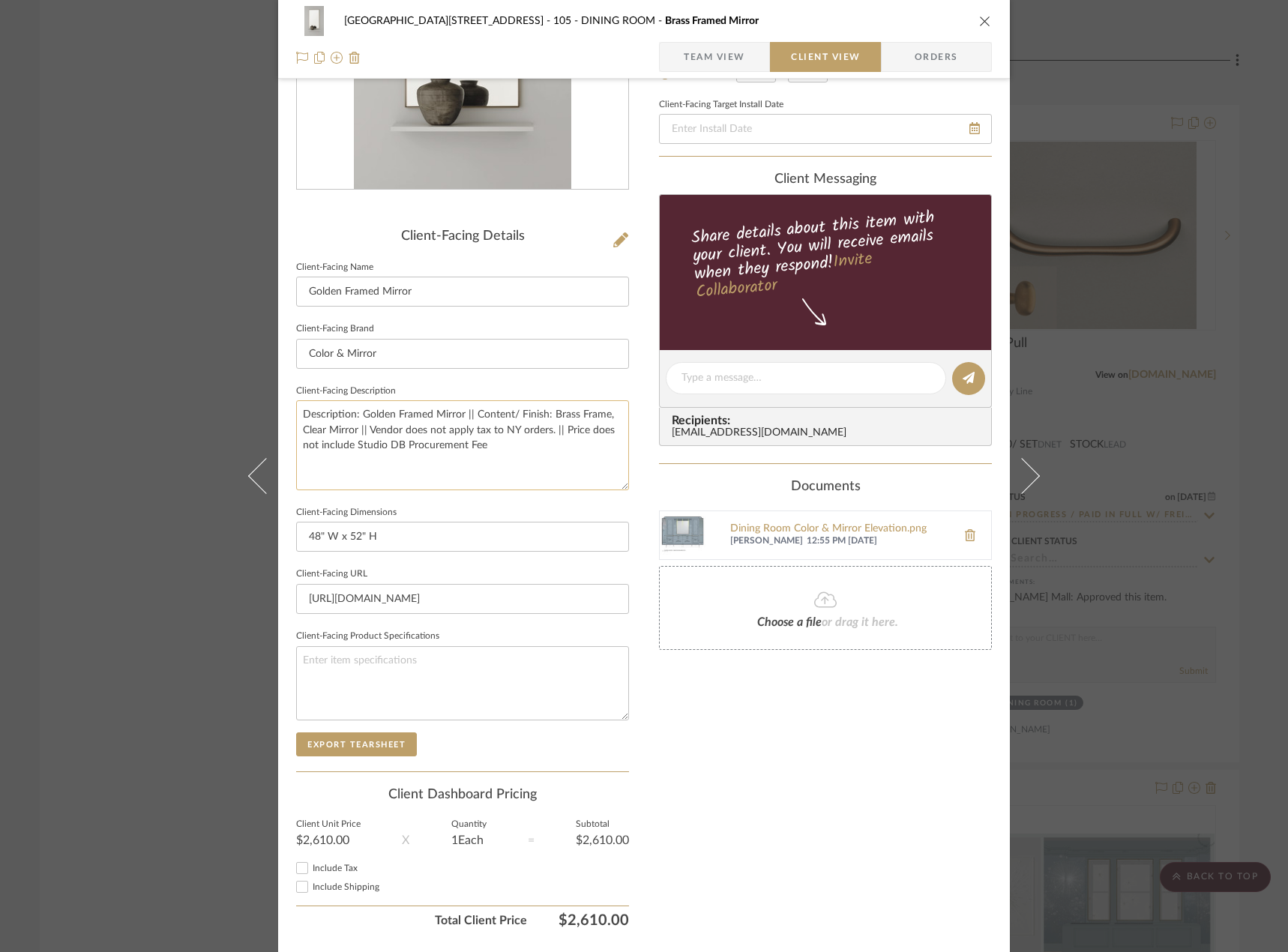
scroll to position [283, 0]
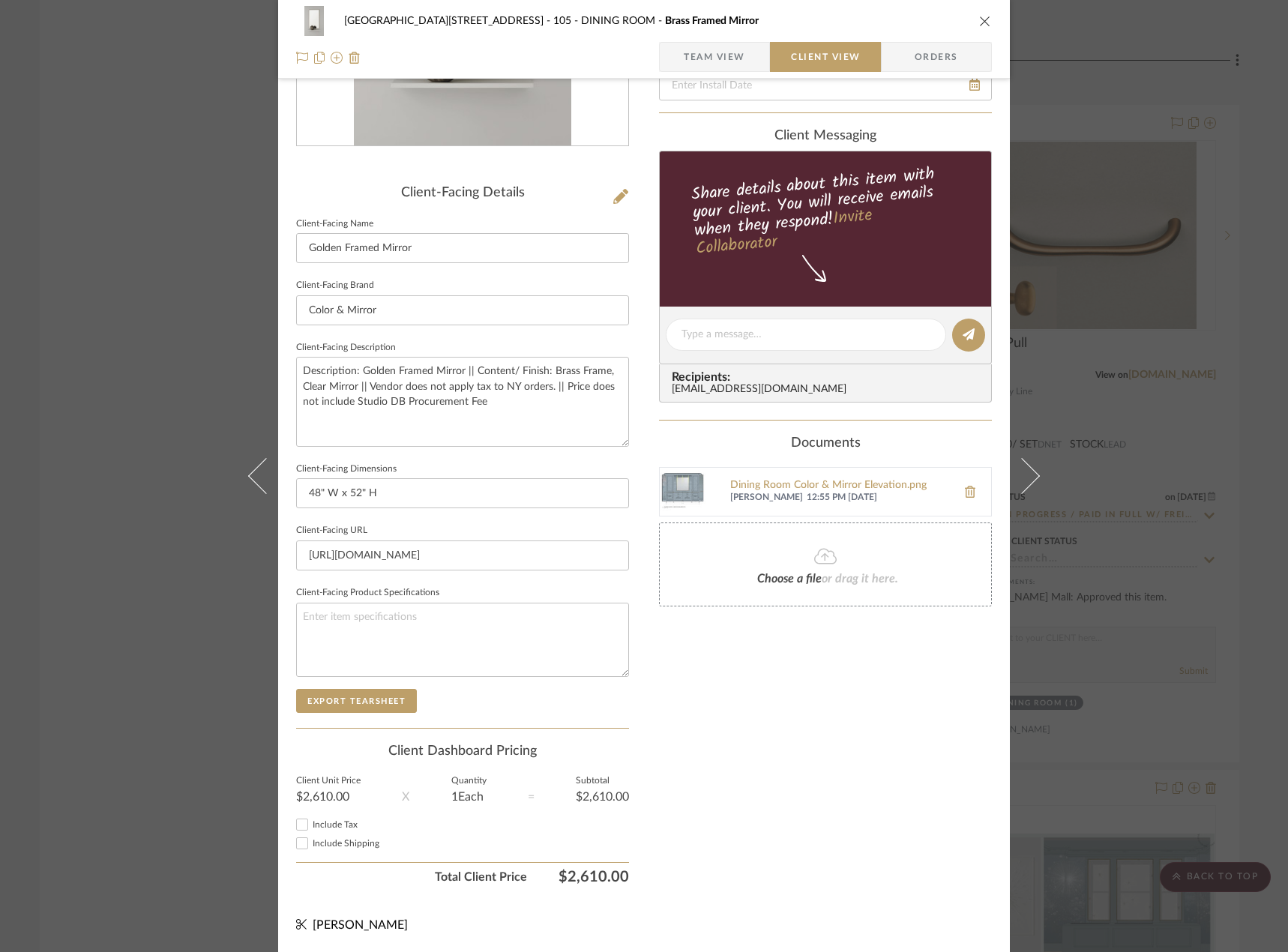
click at [302, 842] on input "Include Shipping" at bounding box center [302, 843] width 18 height 18
checkbox input "true"
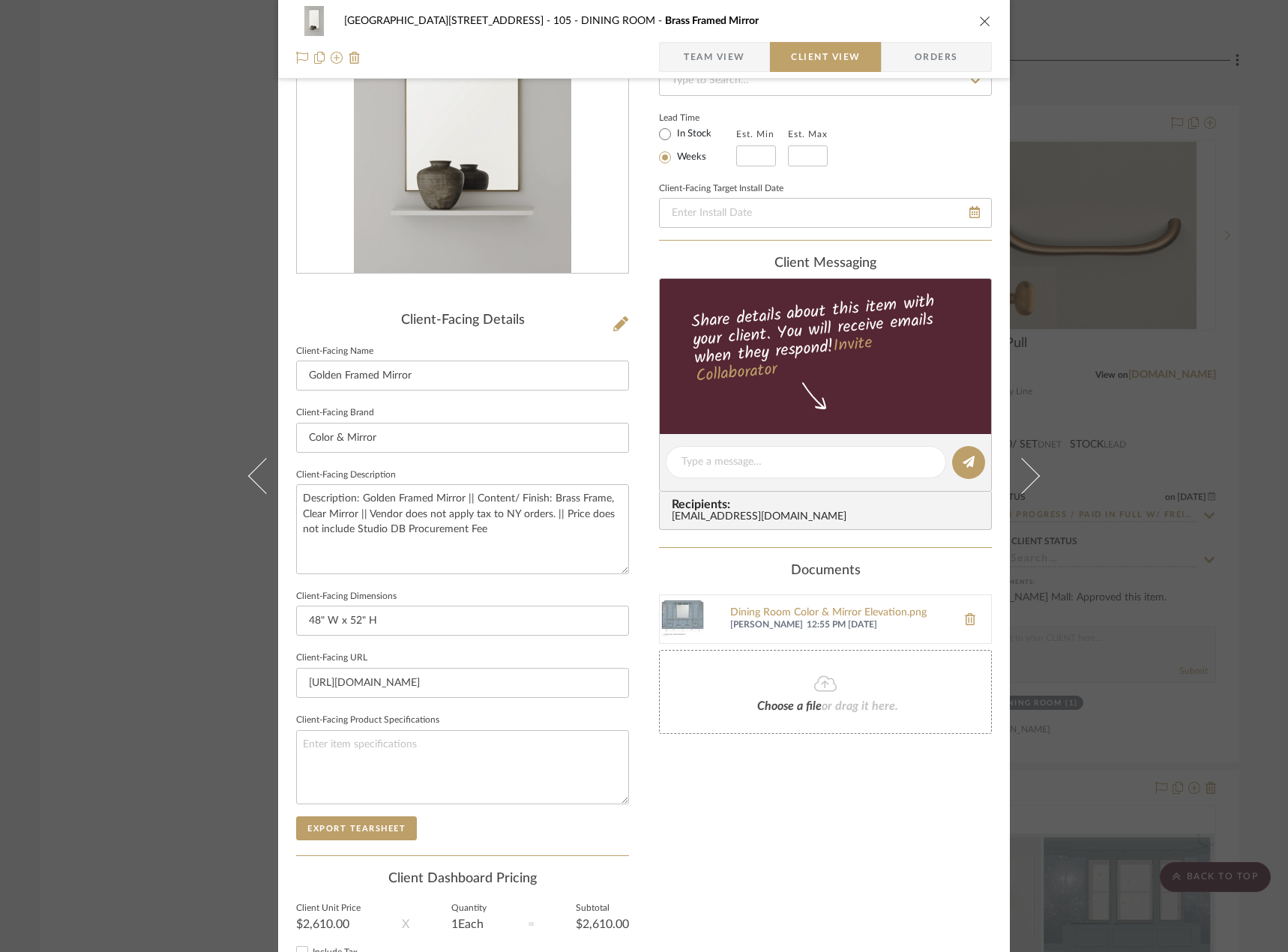
scroll to position [58, 0]
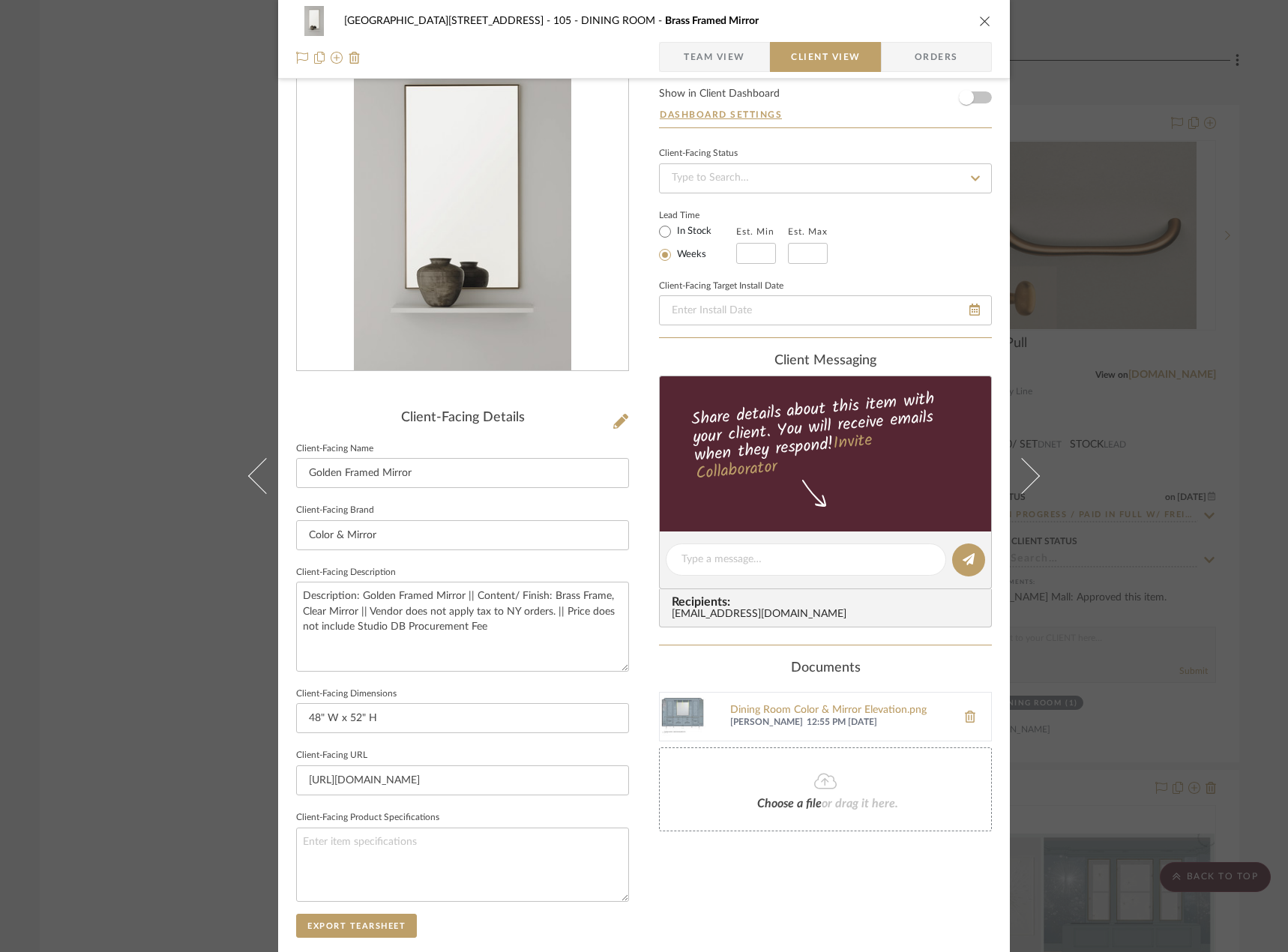
click at [708, 50] on span "Team View" at bounding box center [713, 56] width 61 height 30
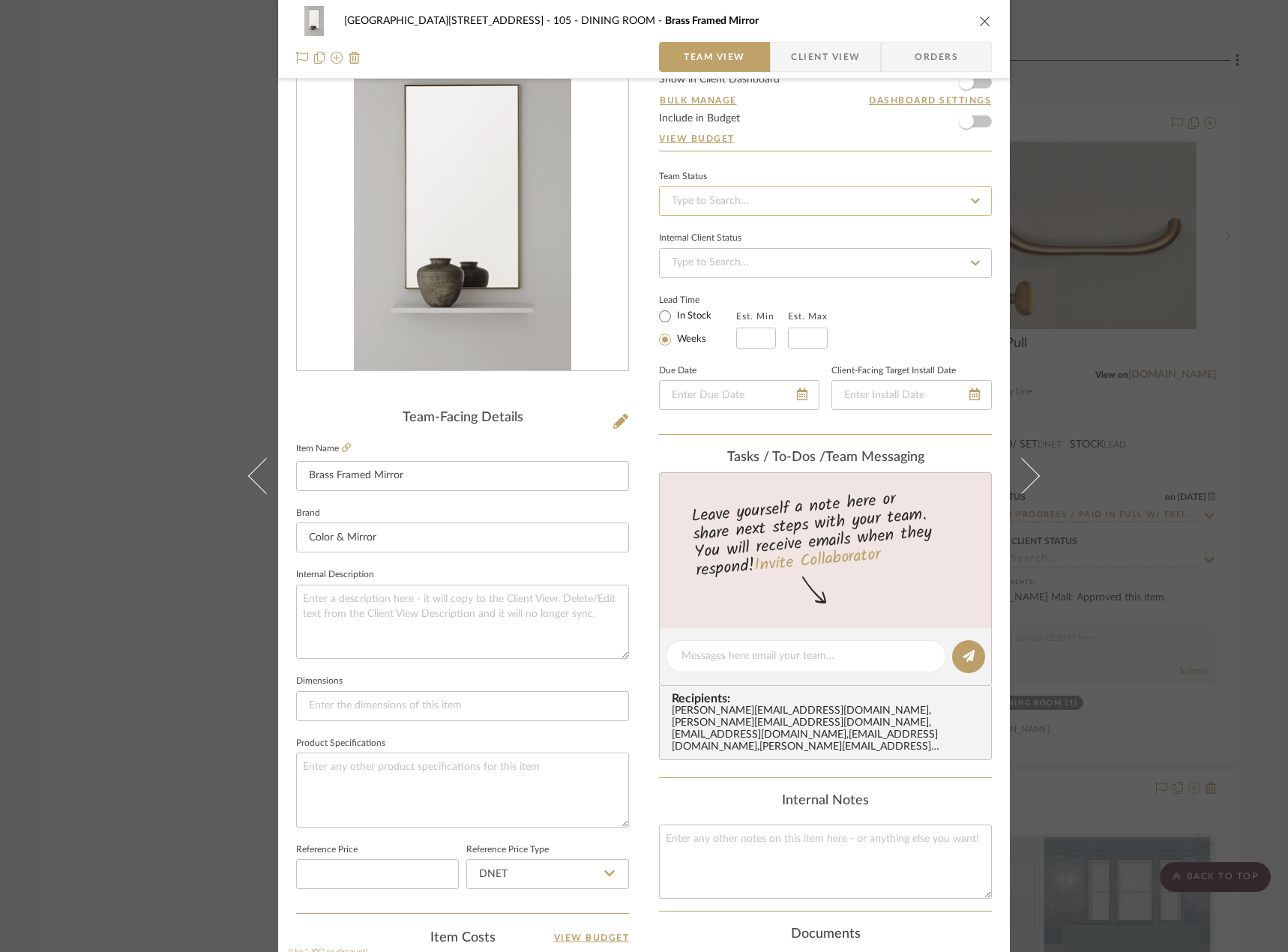
click at [728, 201] on input at bounding box center [825, 200] width 333 height 30
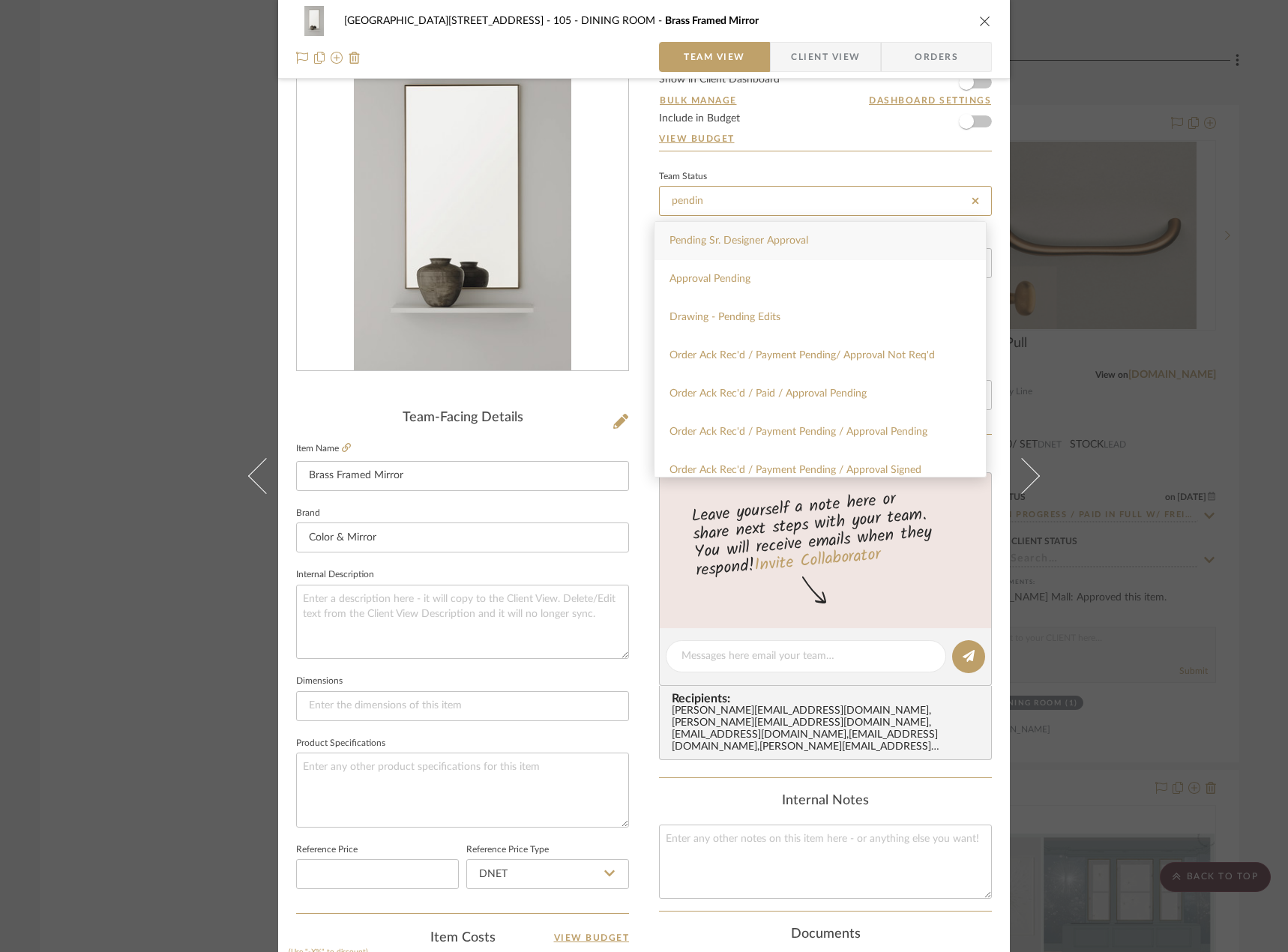
type input "pendin"
click at [805, 243] on span "Pending Sr. Designer Approval" at bounding box center [739, 240] width 139 height 11
type input "[DATE]"
type input "Pending Sr. Designer Approval"
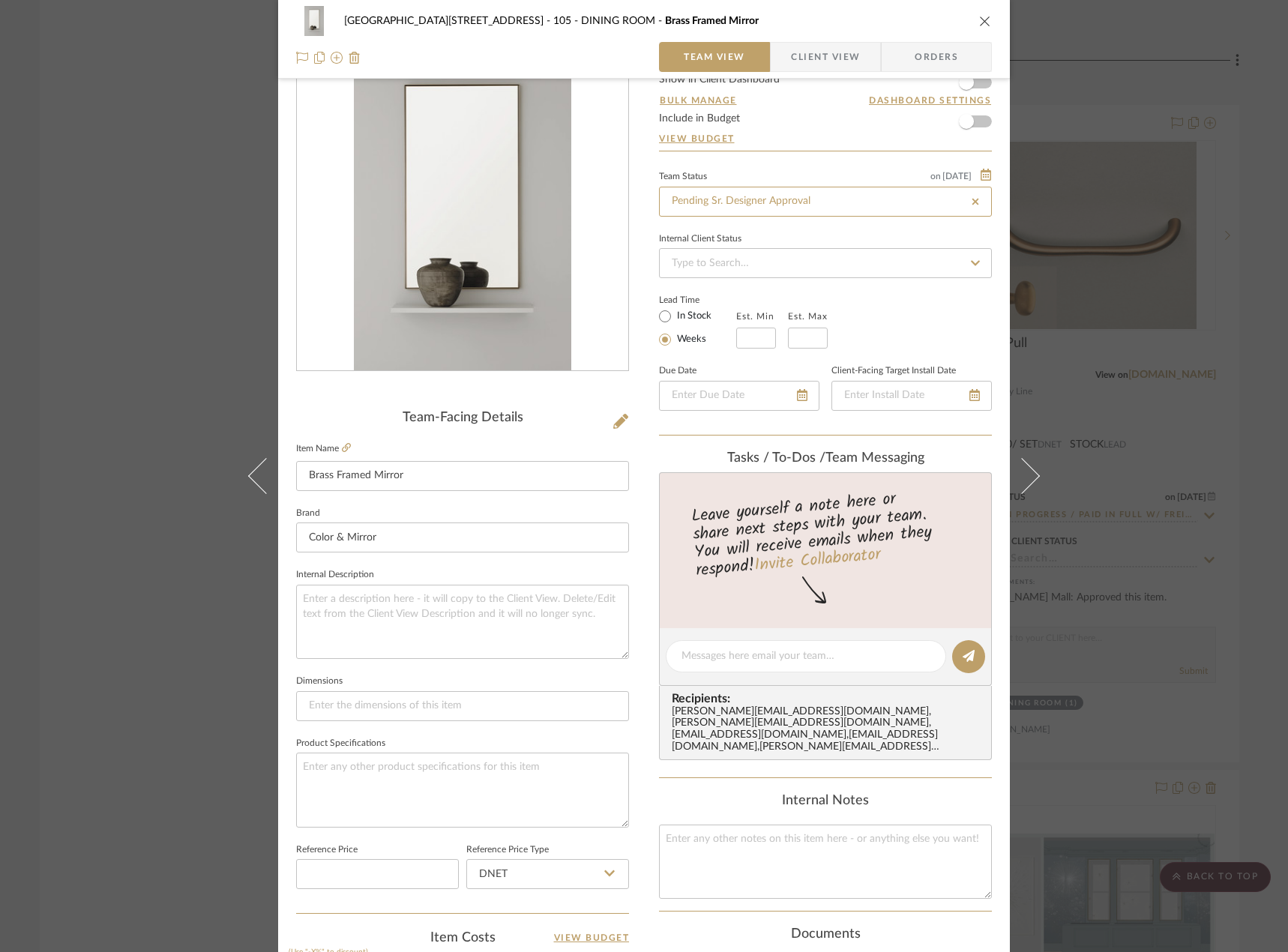
type input "[DATE]"
type input "Pending Sr. Designer Approval"
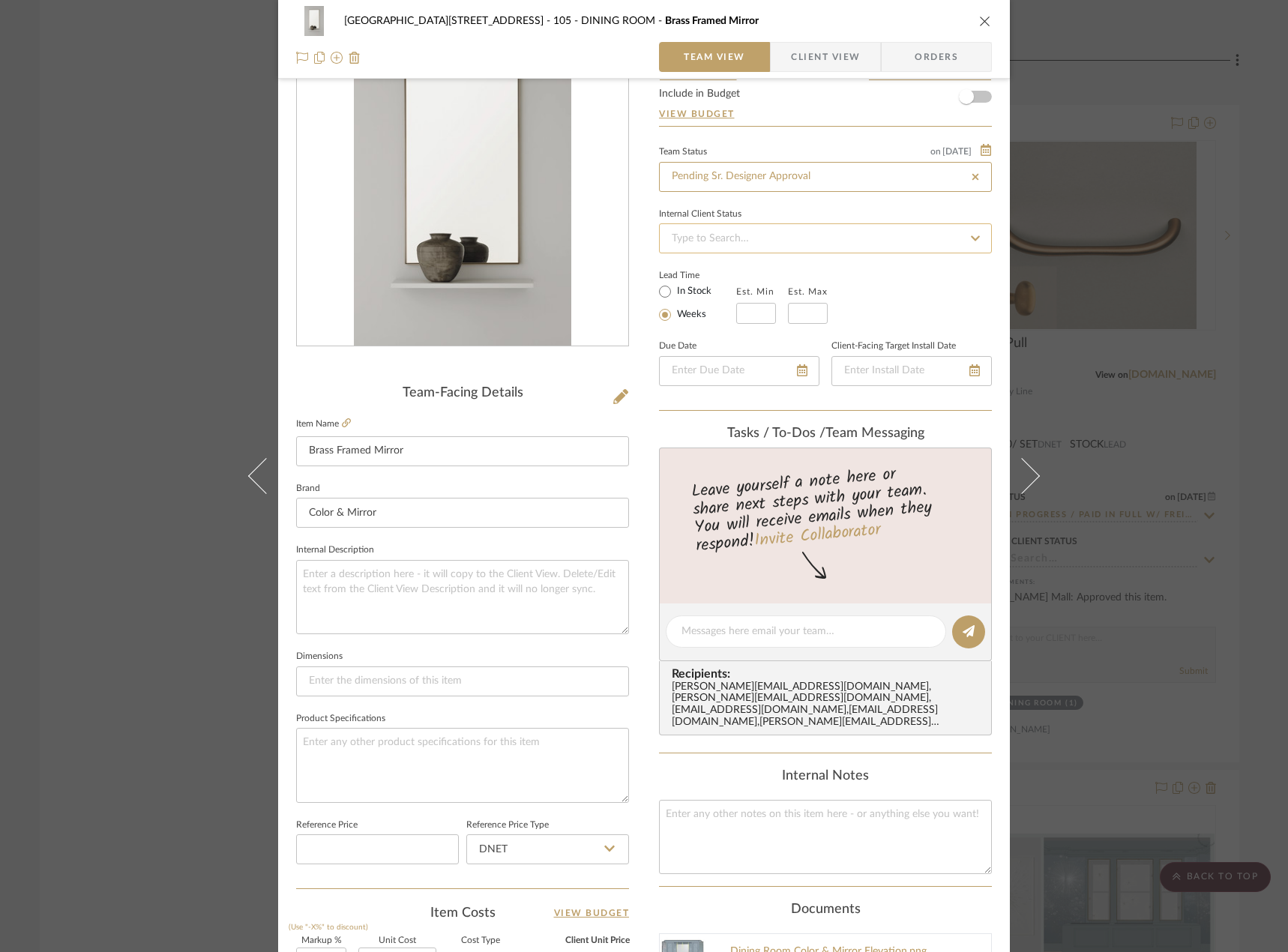
scroll to position [0, 0]
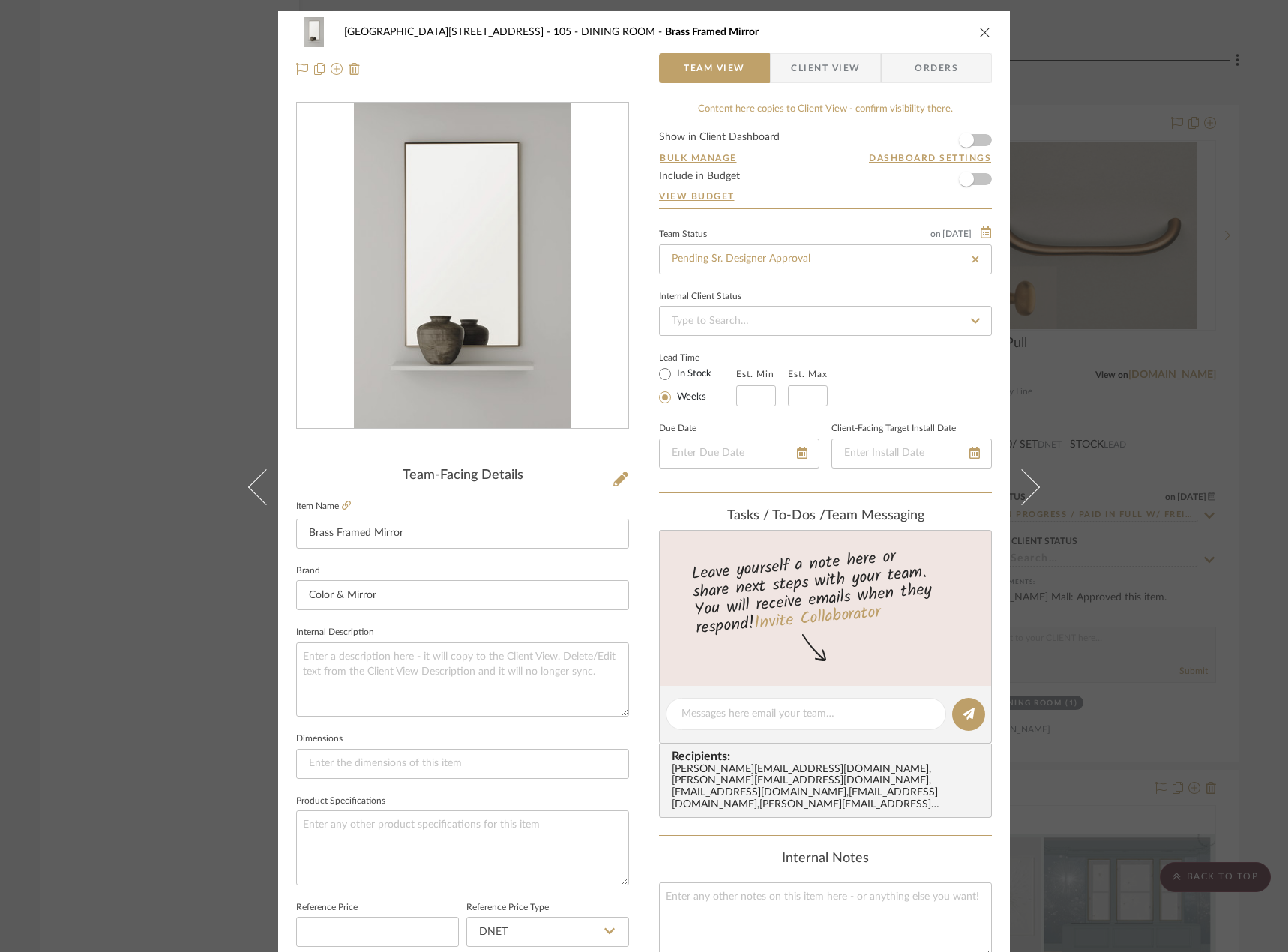
click at [906, 361] on div "Lead Time In Stock Weeks Est. Min Est. Max" at bounding box center [825, 378] width 333 height 59
click at [972, 33] on div "[GEOGRAPHIC_DATA][STREET_ADDRESS] - Mall 105 - DINING ROOM Brass Framed Mirror" at bounding box center [643, 32] width 695 height 30
drag, startPoint x: 981, startPoint y: 32, endPoint x: 679, endPoint y: 300, distance: 403.8
click at [979, 32] on icon "close" at bounding box center [985, 32] width 12 height 12
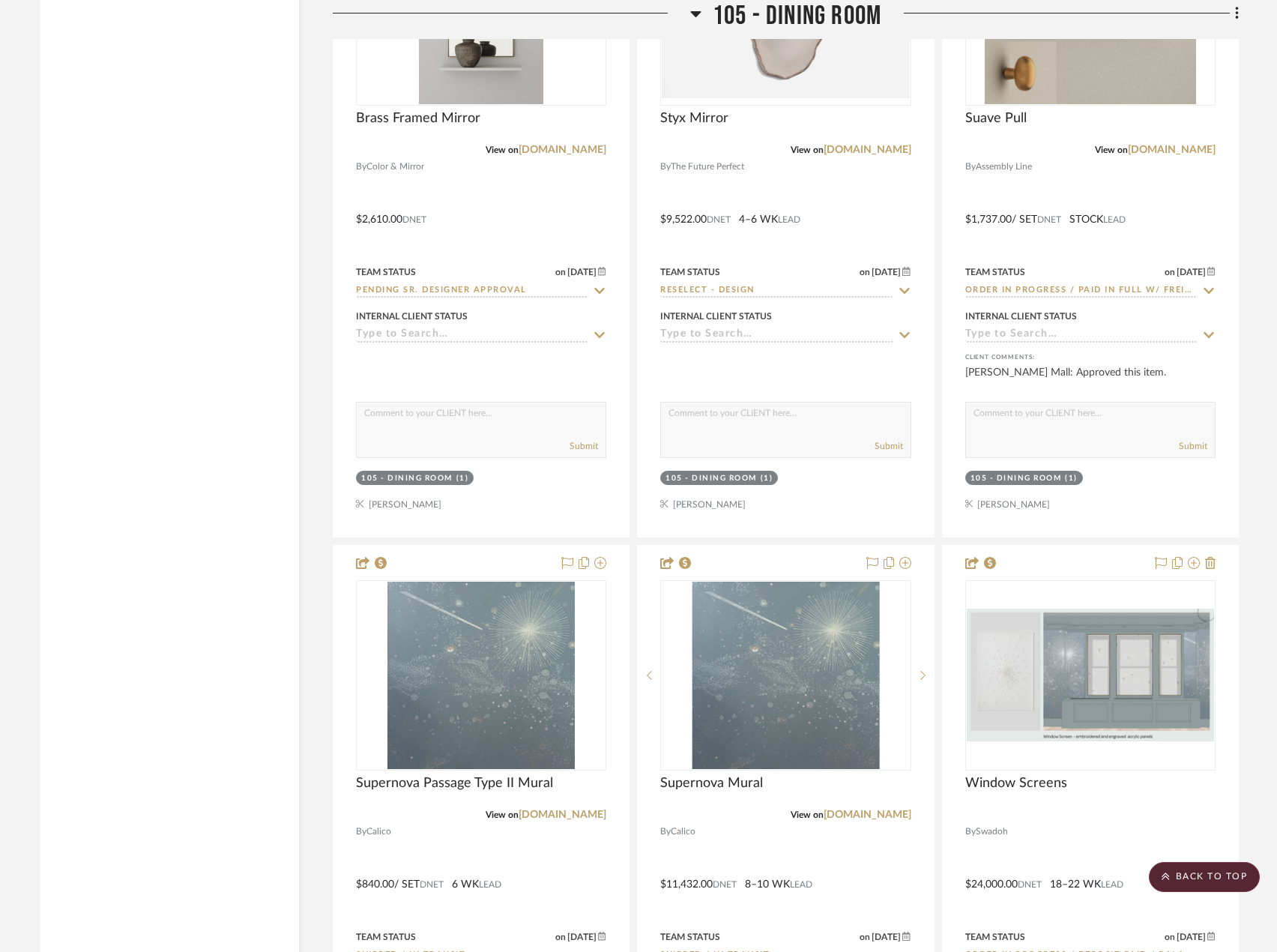
scroll to position [10193, 0]
